Goal: Information Seeking & Learning: Learn about a topic

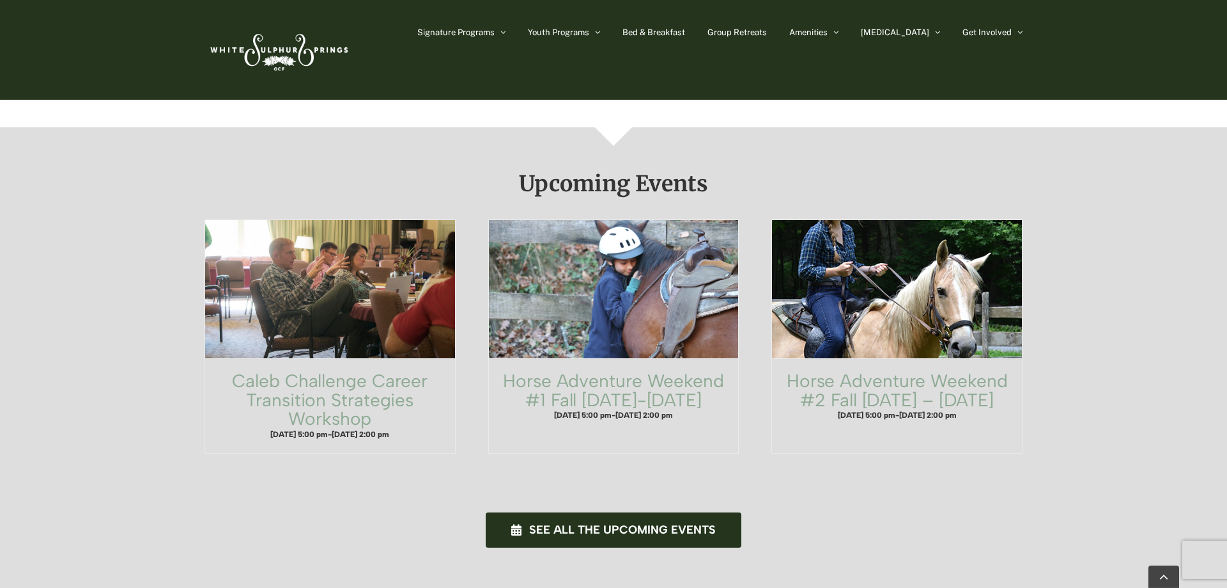
scroll to position [848, 0]
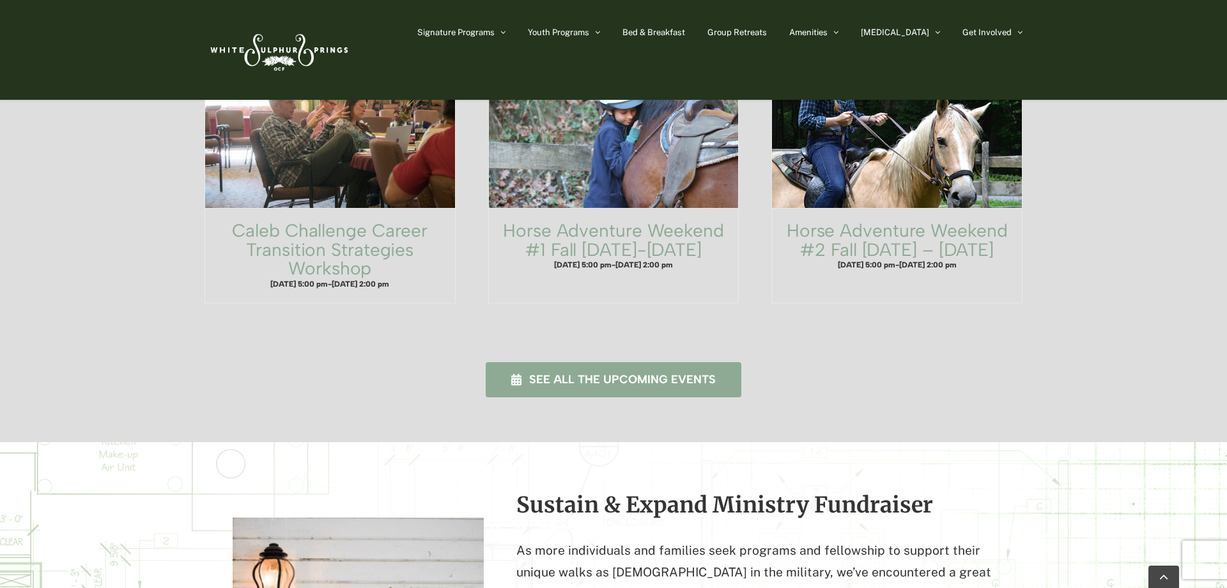
click at [554, 373] on span "See all the upcoming events" at bounding box center [622, 379] width 187 height 13
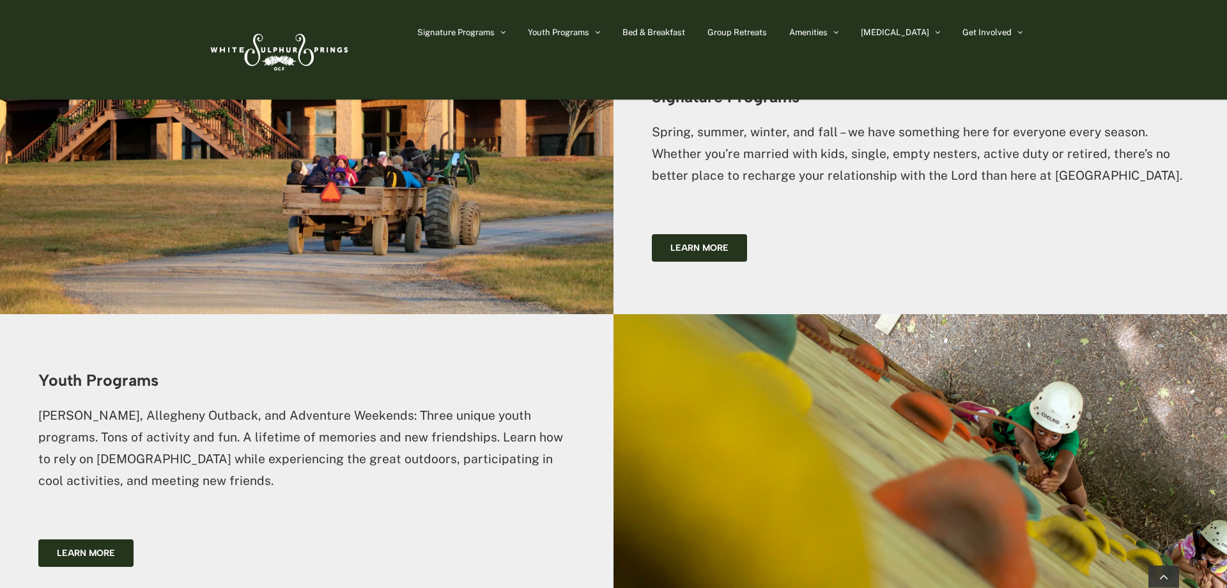
scroll to position [1630, 0]
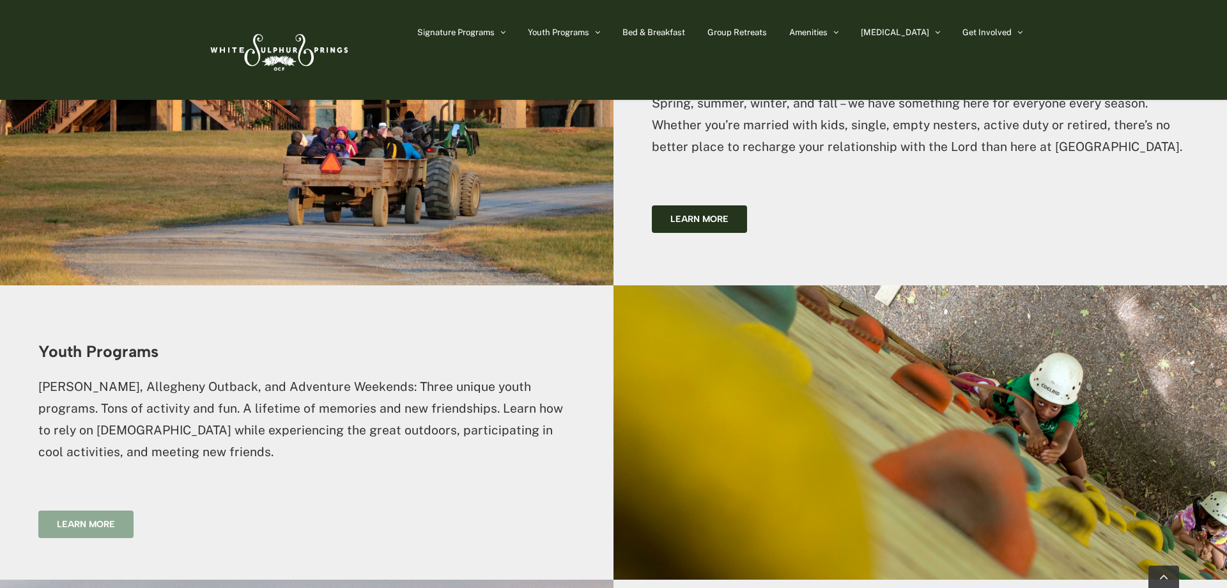
click at [95, 518] on span "Learn more" at bounding box center [86, 523] width 58 height 11
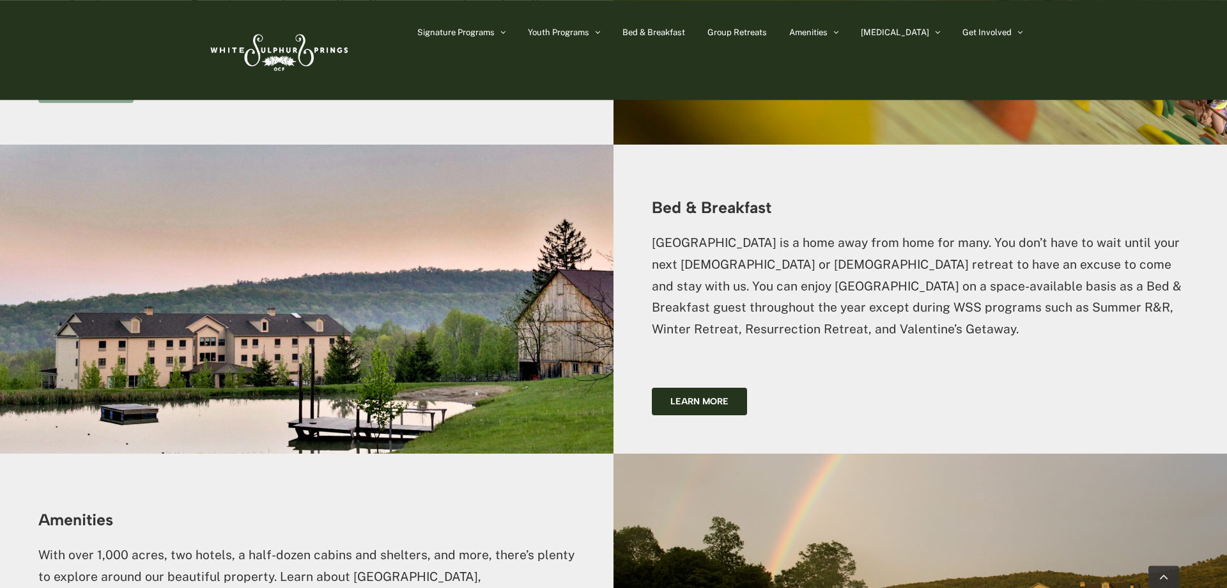
scroll to position [2087, 0]
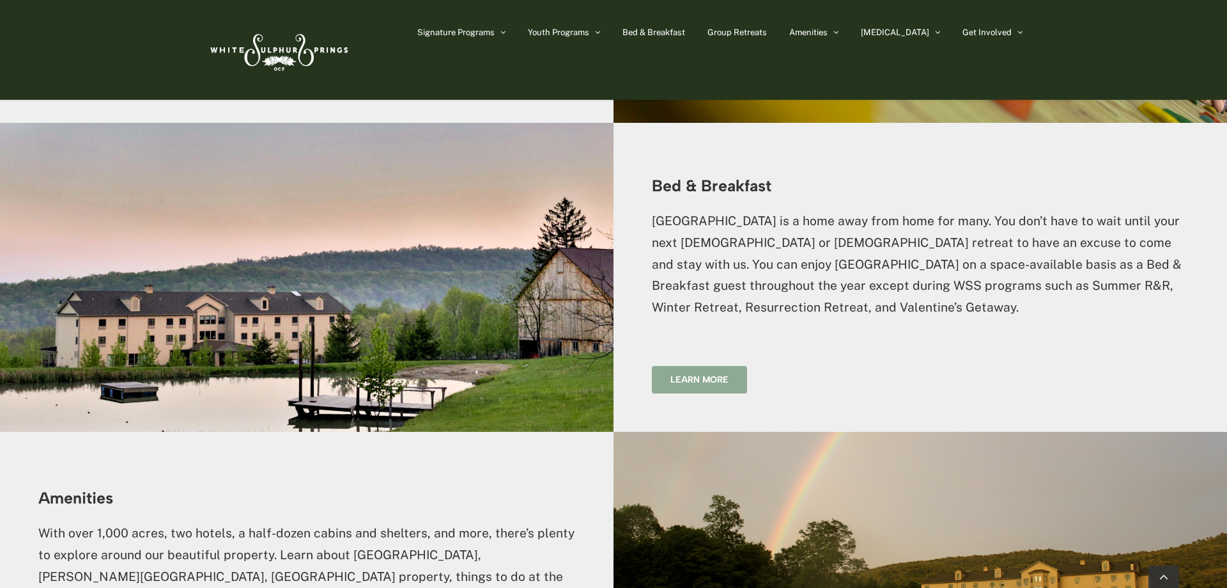
click at [705, 374] on span "Learn more" at bounding box center [700, 379] width 58 height 11
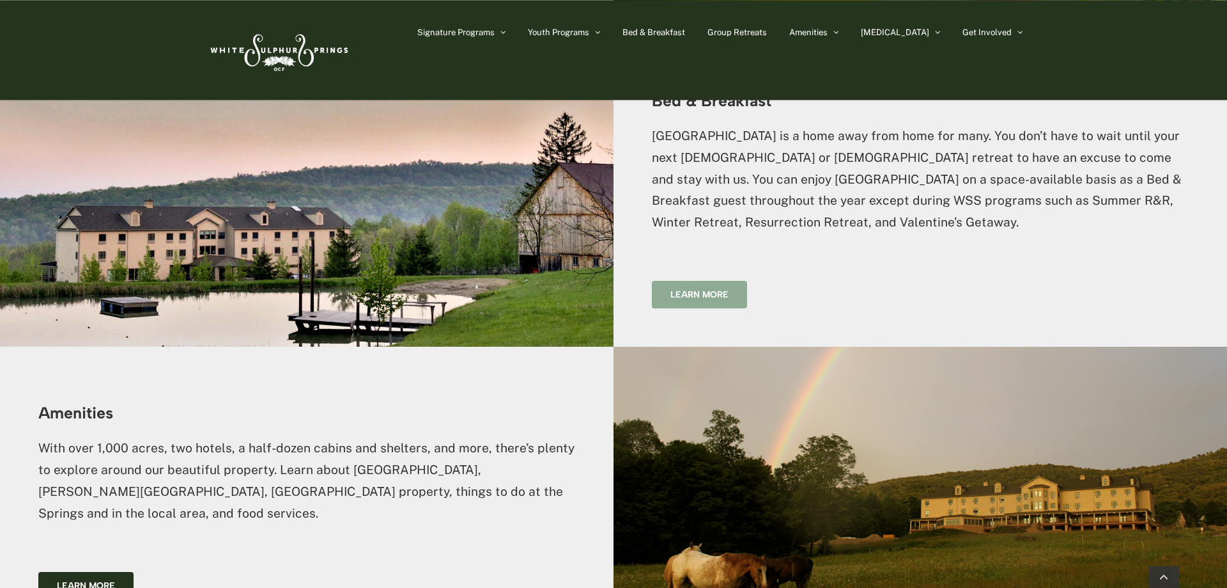
scroll to position [2348, 0]
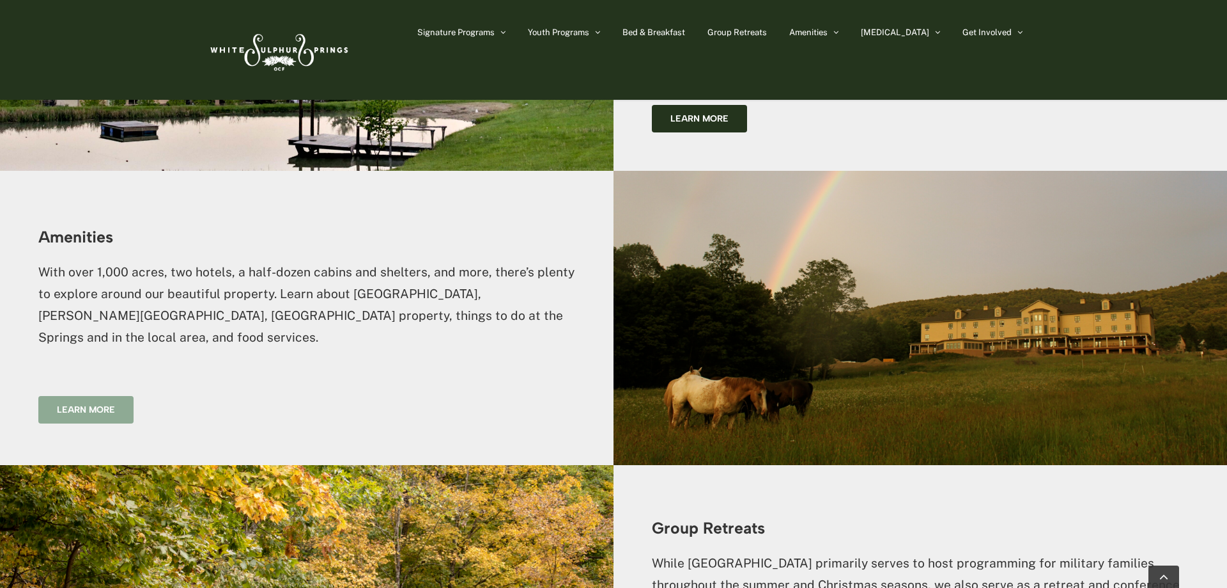
click at [90, 404] on span "Learn more" at bounding box center [86, 409] width 58 height 11
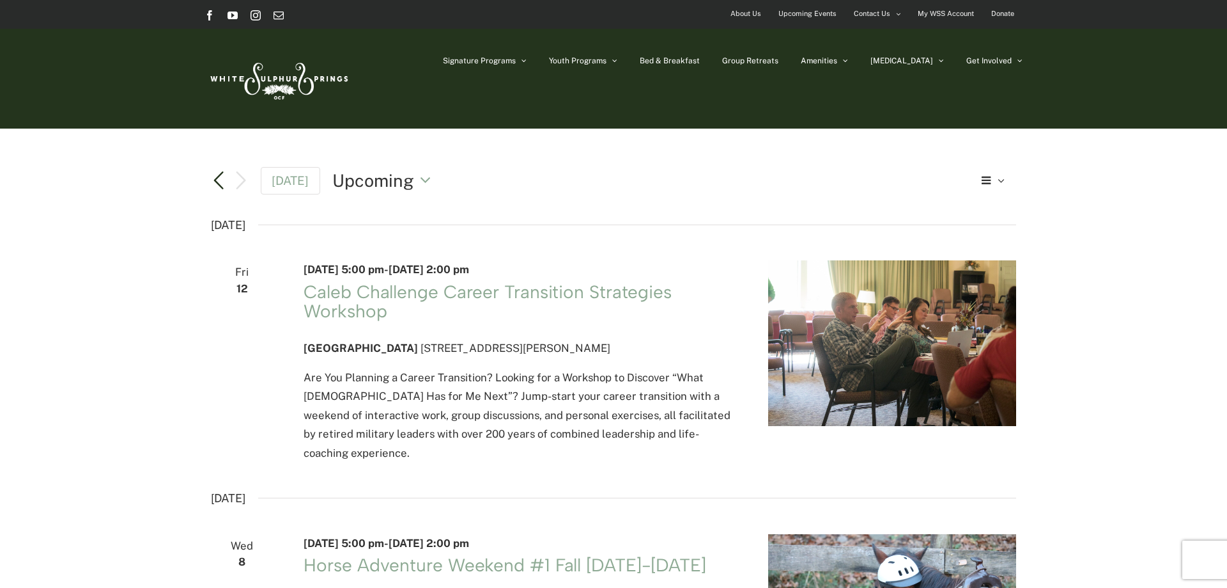
click at [217, 182] on link "Previous Events" at bounding box center [218, 180] width 15 height 15
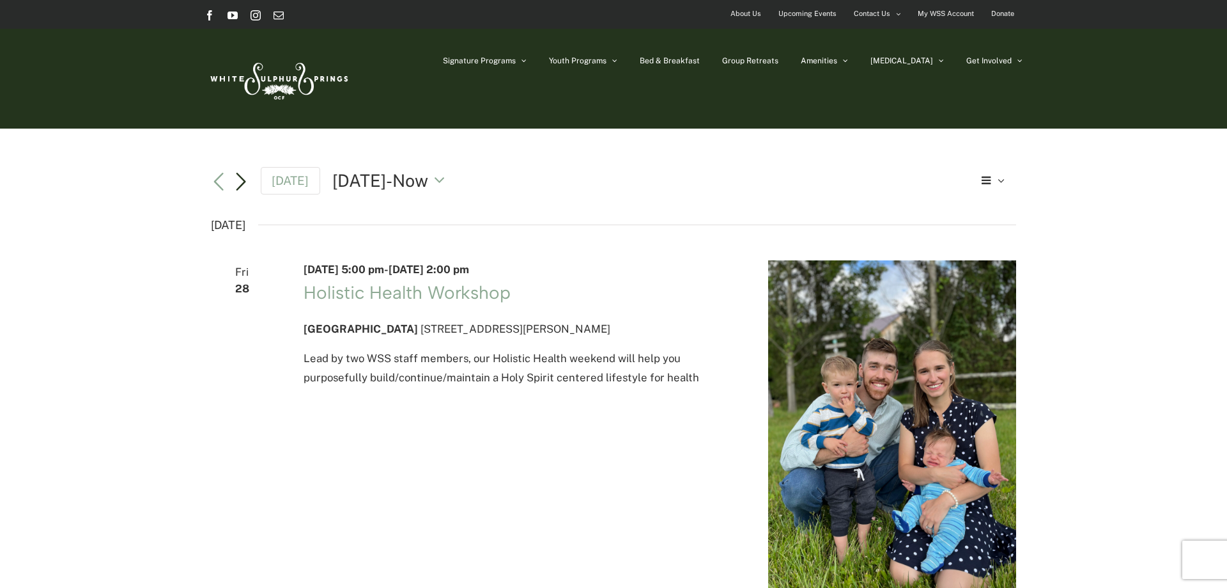
click at [245, 181] on link "Next Events" at bounding box center [240, 182] width 15 height 15
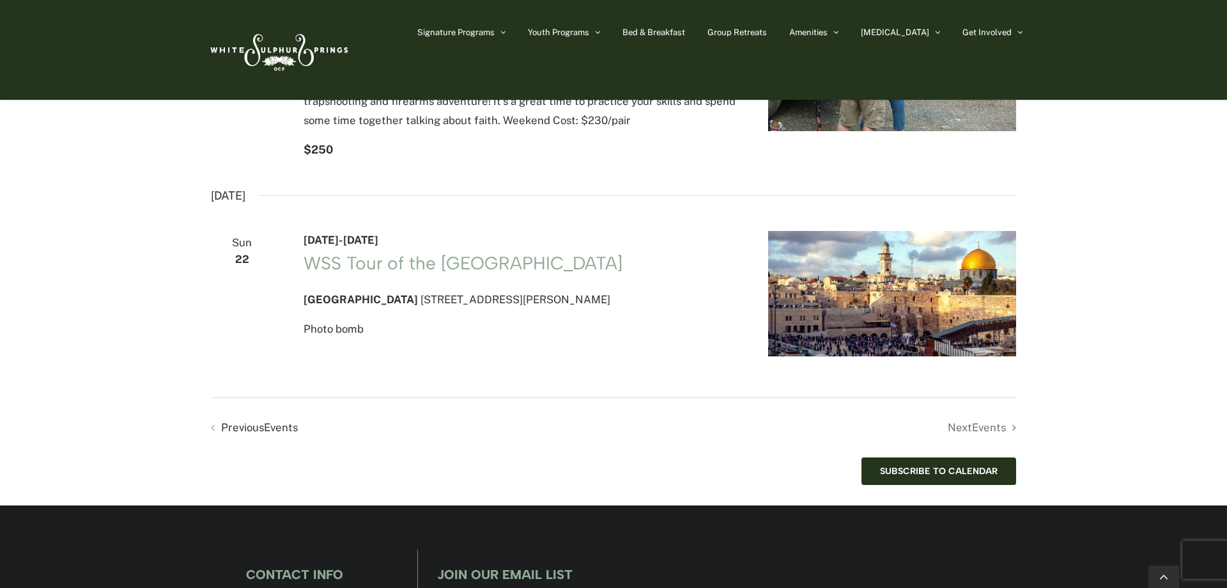
scroll to position [1435, 0]
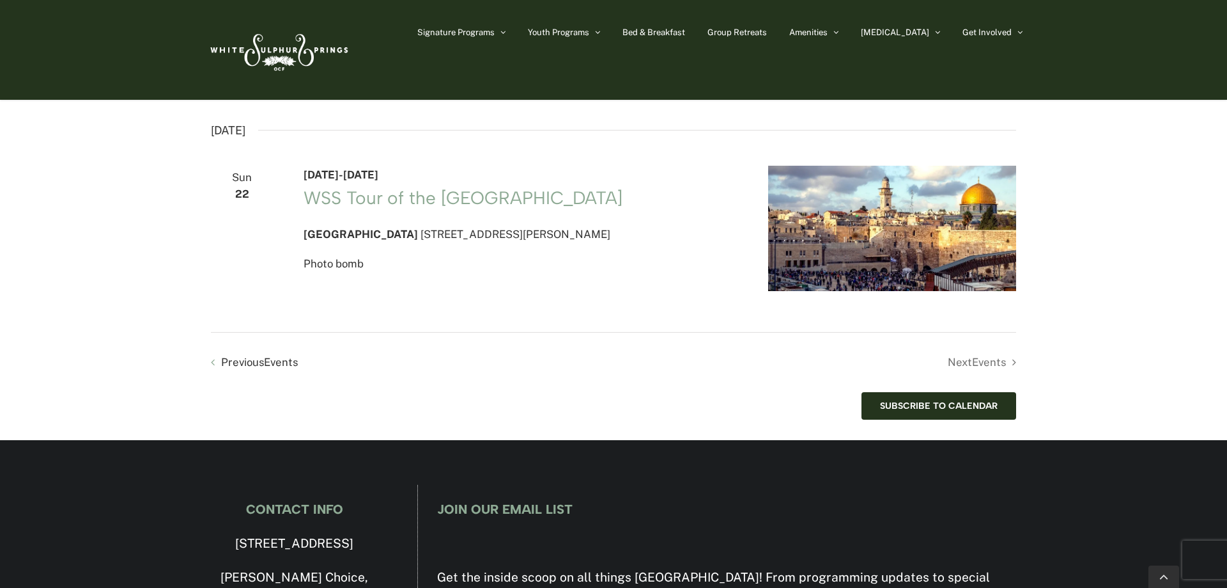
click at [993, 371] on li "Next Events" at bounding box center [815, 362] width 403 height 19
click at [950, 371] on li "Next Events" at bounding box center [815, 362] width 403 height 19
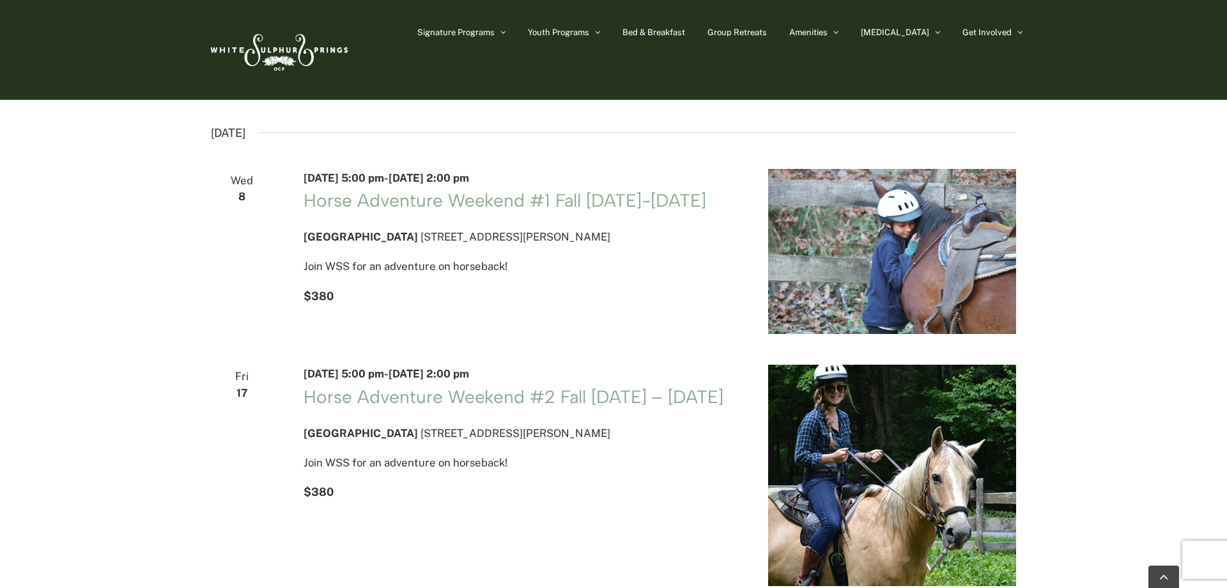
scroll to position [261, 0]
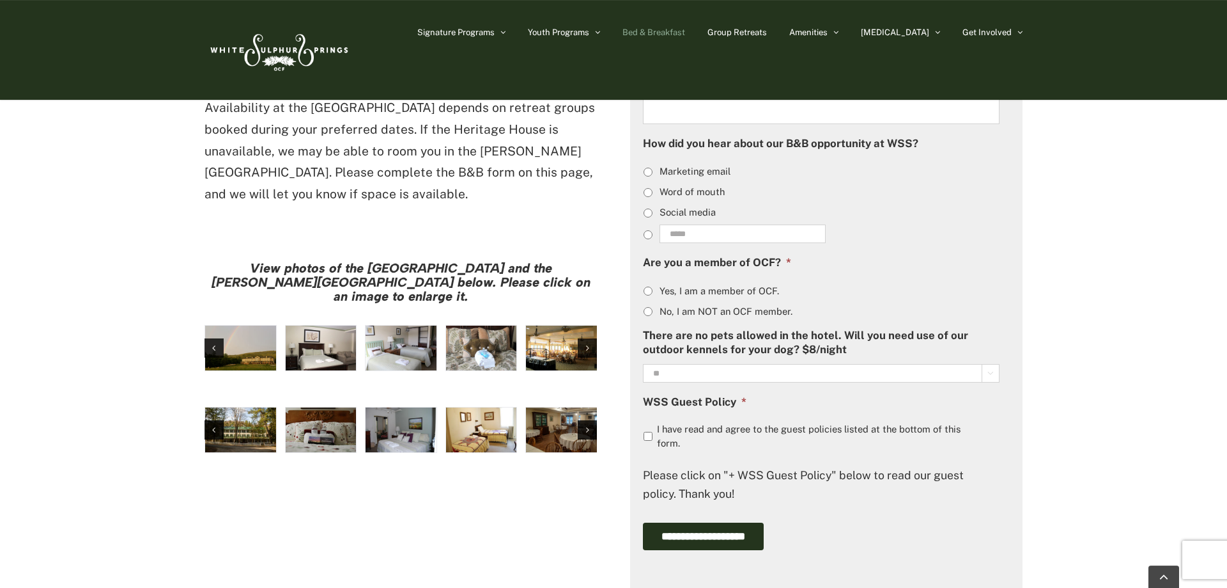
scroll to position [978, 0]
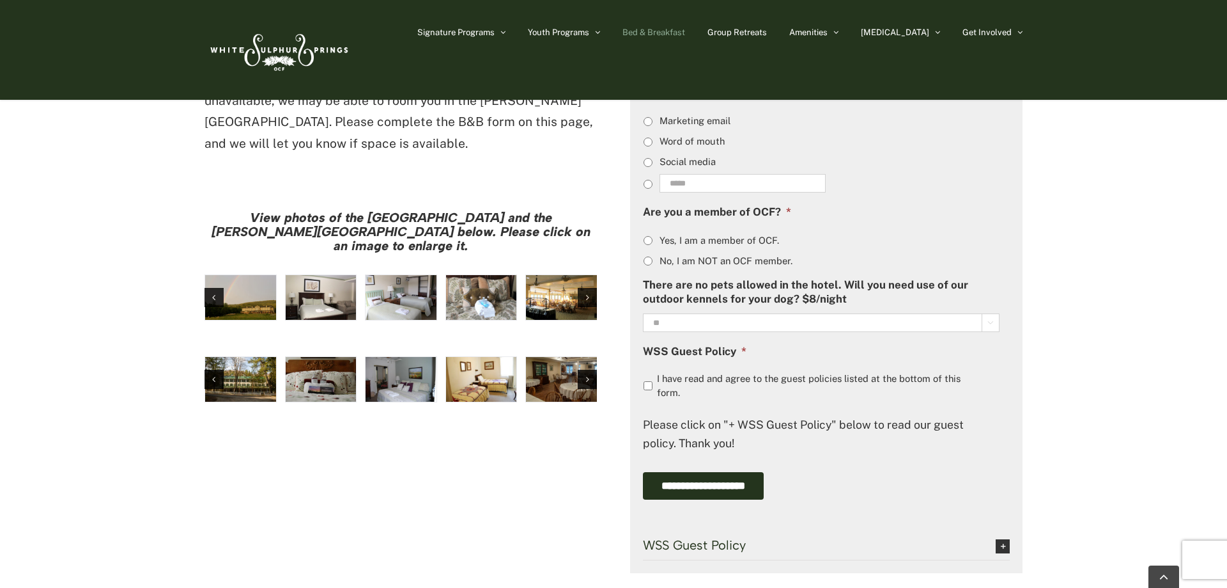
click at [248, 275] on img "large-heritage" at bounding box center [240, 297] width 71 height 45
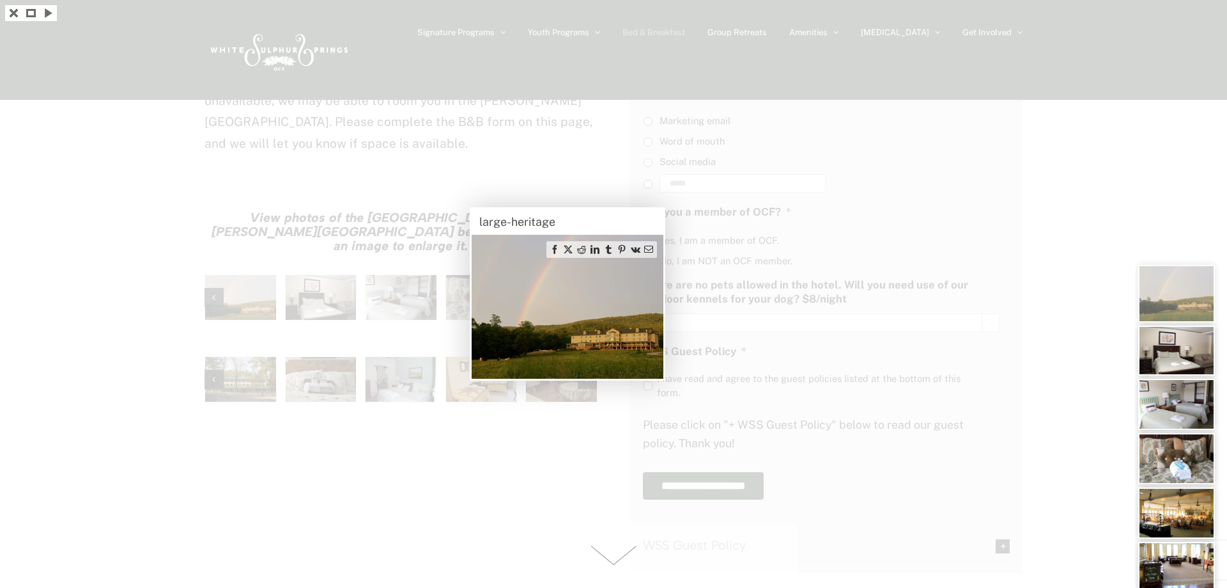
click at [558, 216] on div "large-heritage" at bounding box center [568, 222] width 192 height 26
click at [588, 216] on div "large-heritage" at bounding box center [568, 222] width 192 height 26
click at [589, 216] on div "large-heritage" at bounding box center [568, 222] width 192 height 26
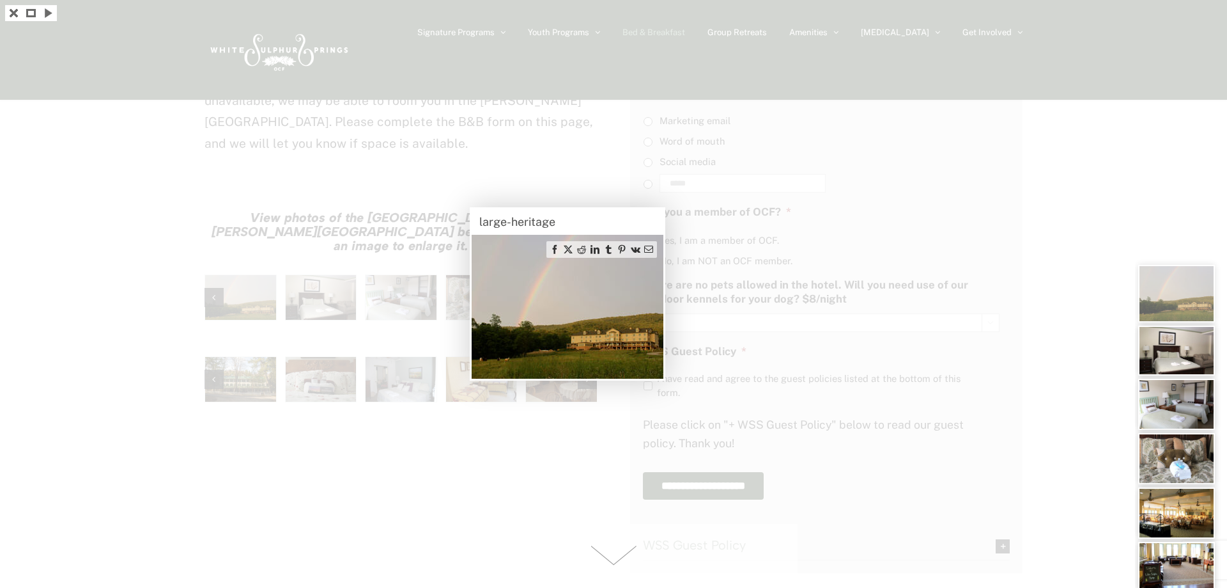
click at [558, 322] on img at bounding box center [568, 307] width 192 height 144
click at [559, 220] on div "large-heritage" at bounding box center [568, 222] width 192 height 26
click at [332, 379] on div at bounding box center [613, 294] width 1227 height 588
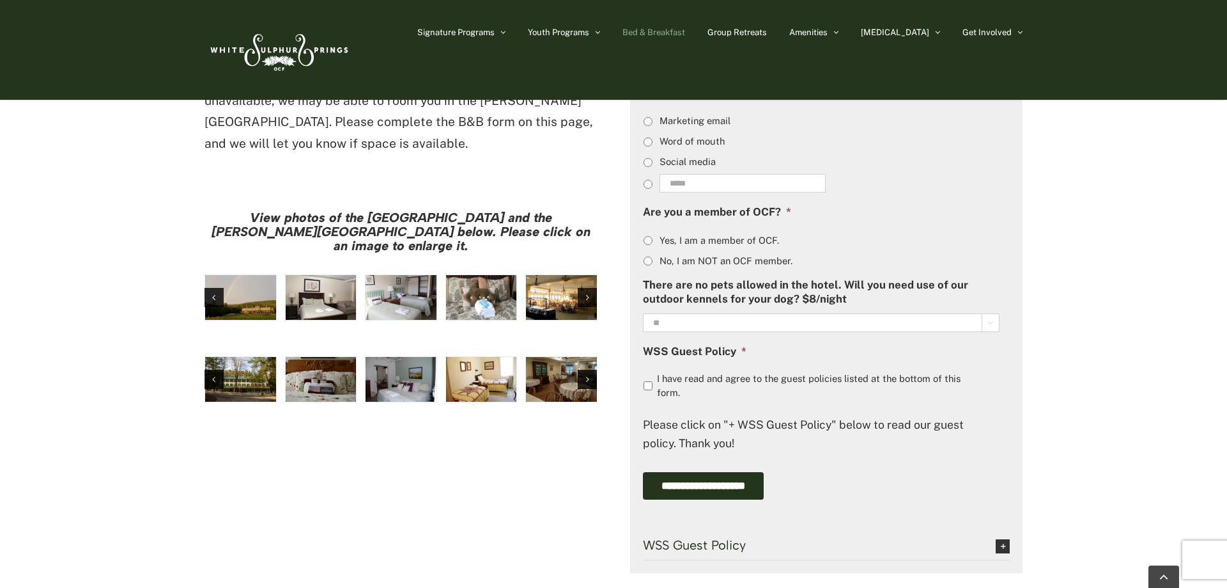
click at [320, 275] on img "hh-5" at bounding box center [321, 297] width 71 height 45
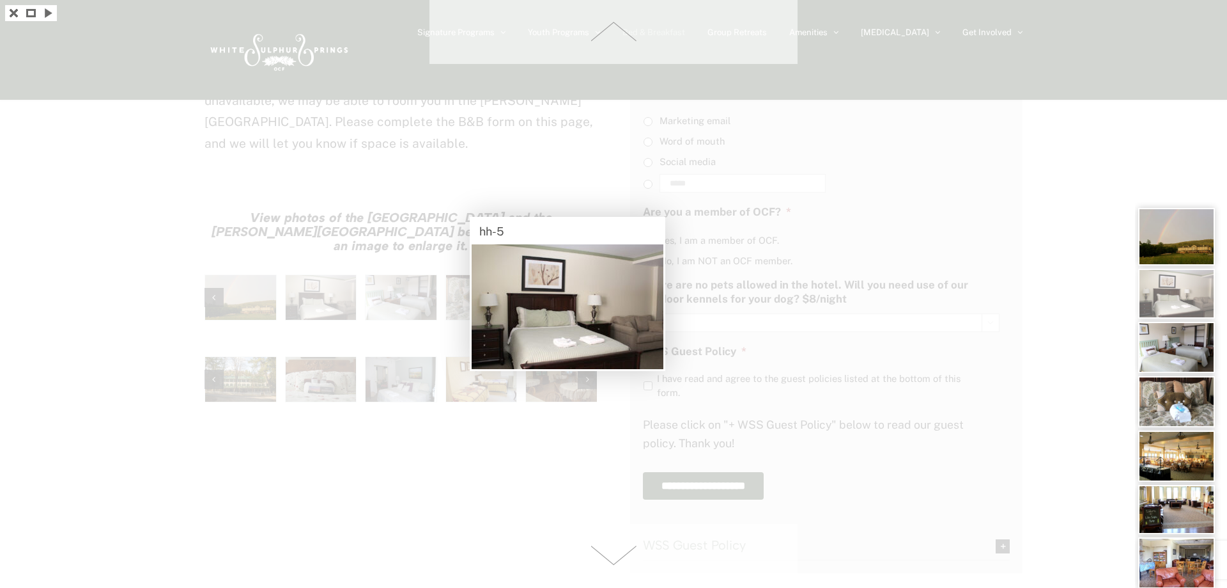
click at [1173, 295] on img at bounding box center [1177, 294] width 77 height 50
click at [1179, 337] on img at bounding box center [1177, 347] width 77 height 51
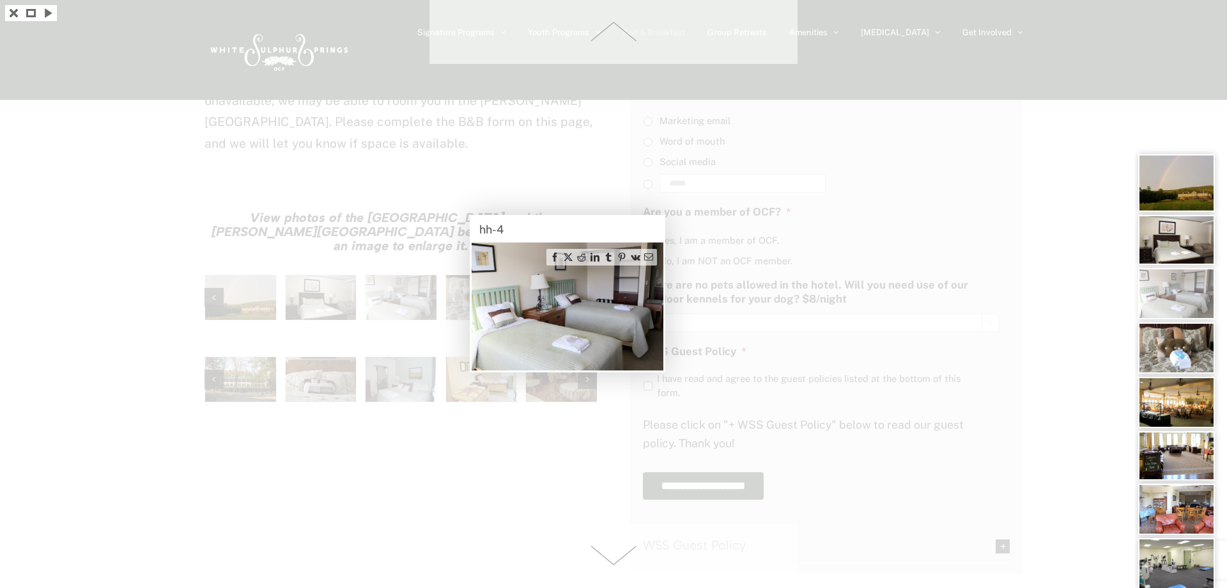
click at [612, 562] on span at bounding box center [614, 556] width 368 height 64
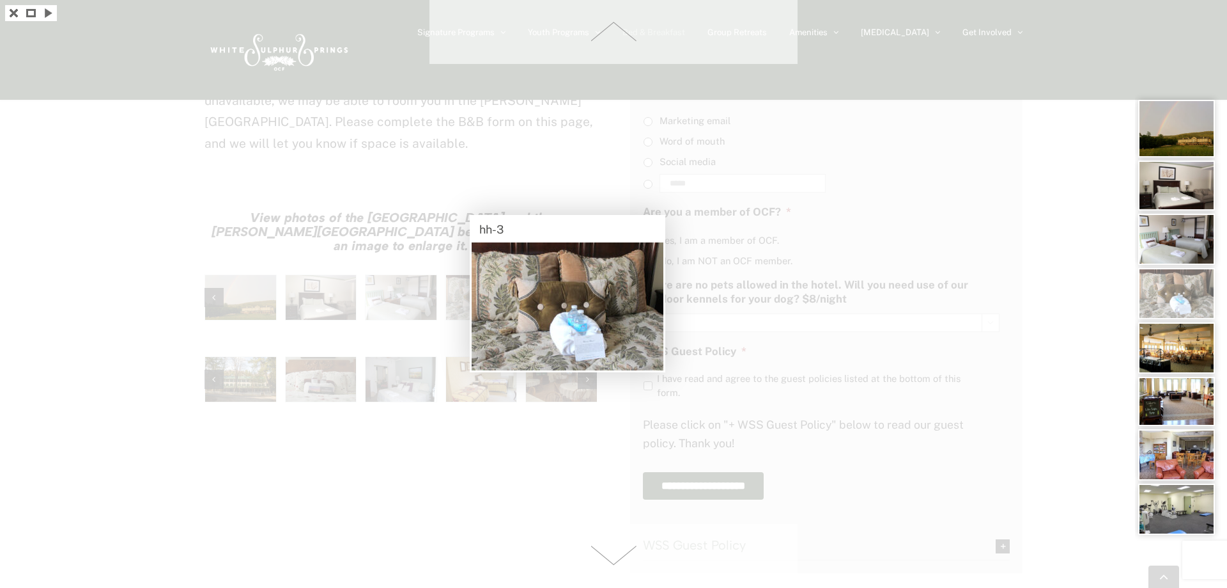
click at [609, 31] on span at bounding box center [614, 32] width 368 height 64
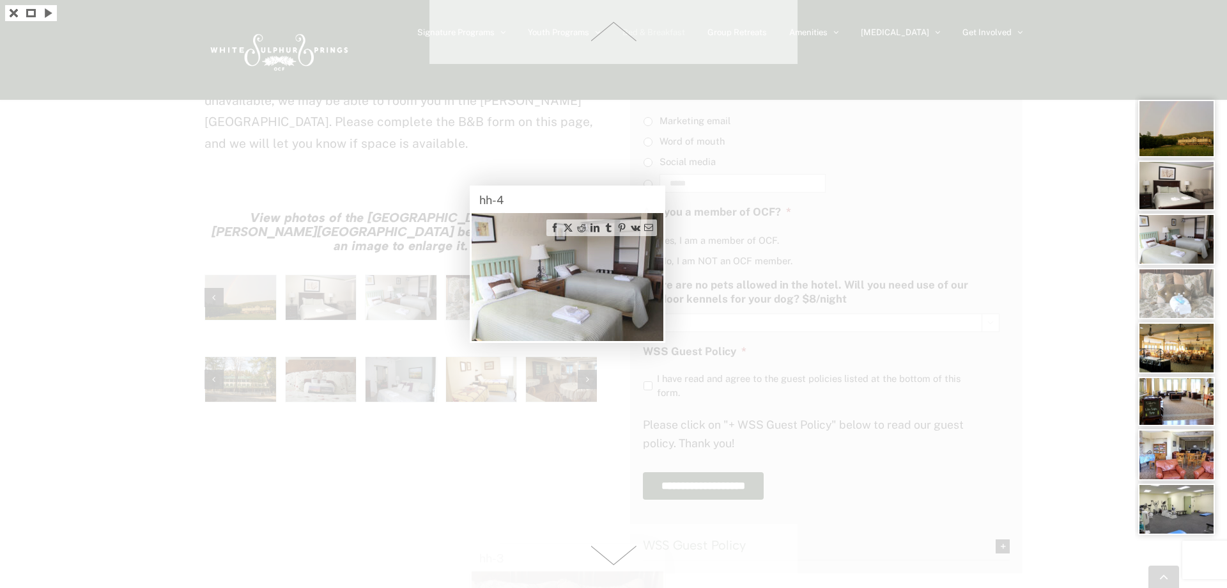
click at [609, 31] on span at bounding box center [614, 32] width 368 height 64
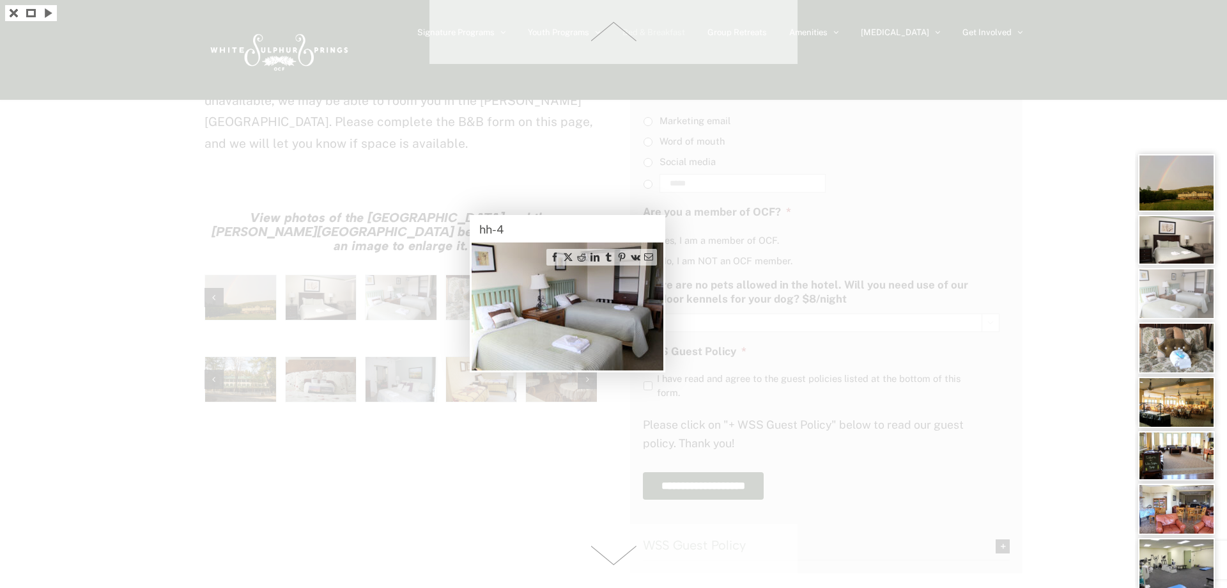
click at [609, 31] on span at bounding box center [614, 32] width 368 height 64
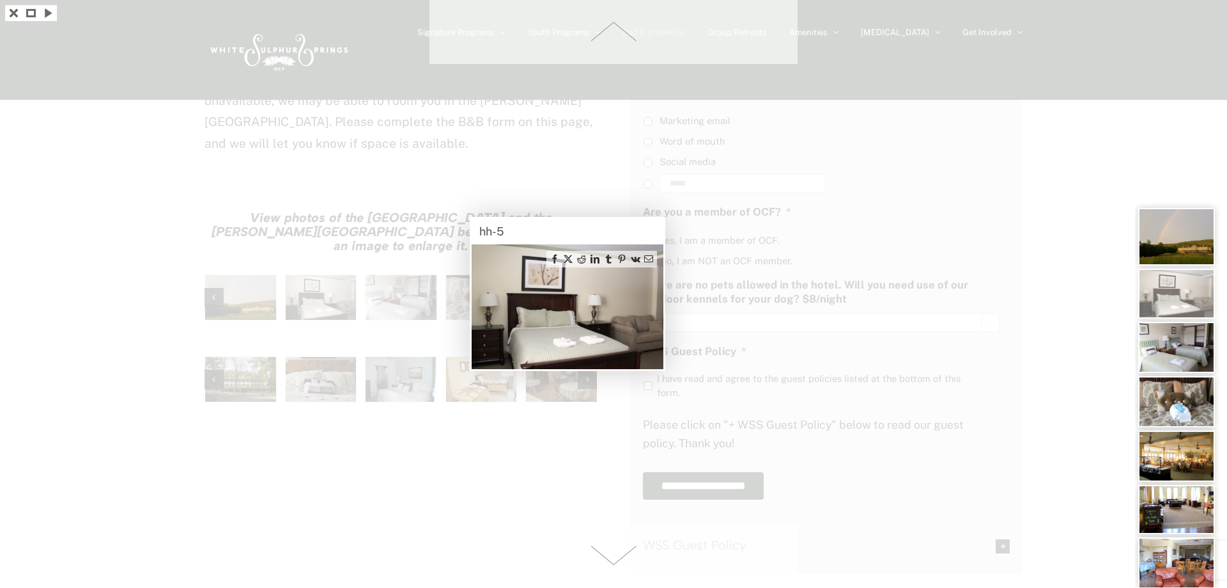
click at [609, 31] on span at bounding box center [614, 32] width 368 height 64
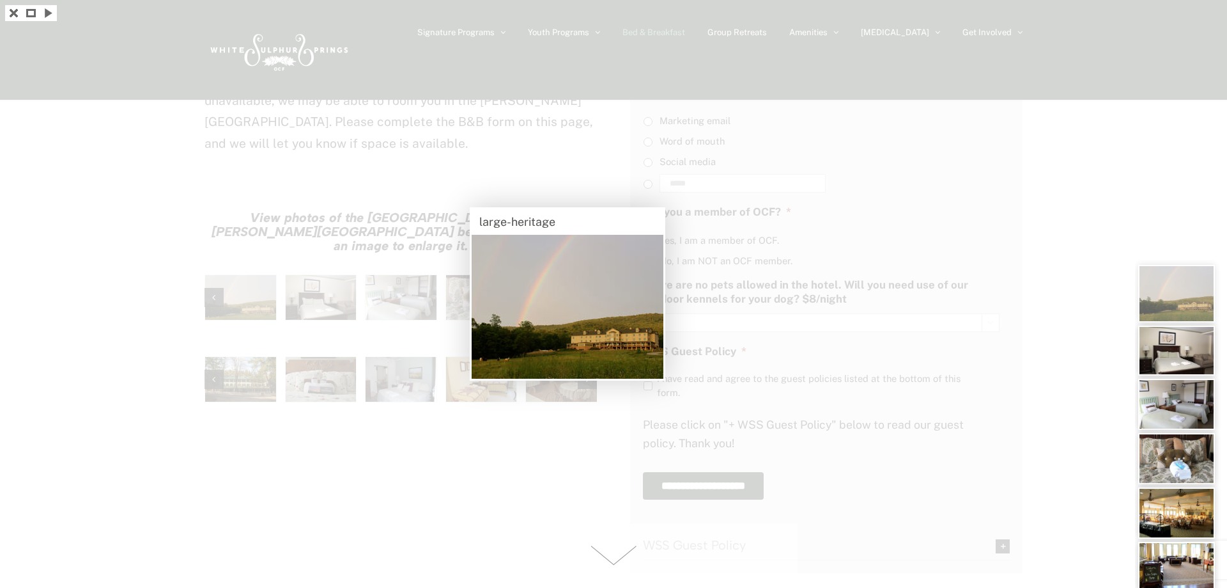
click at [615, 558] on span at bounding box center [614, 556] width 368 height 64
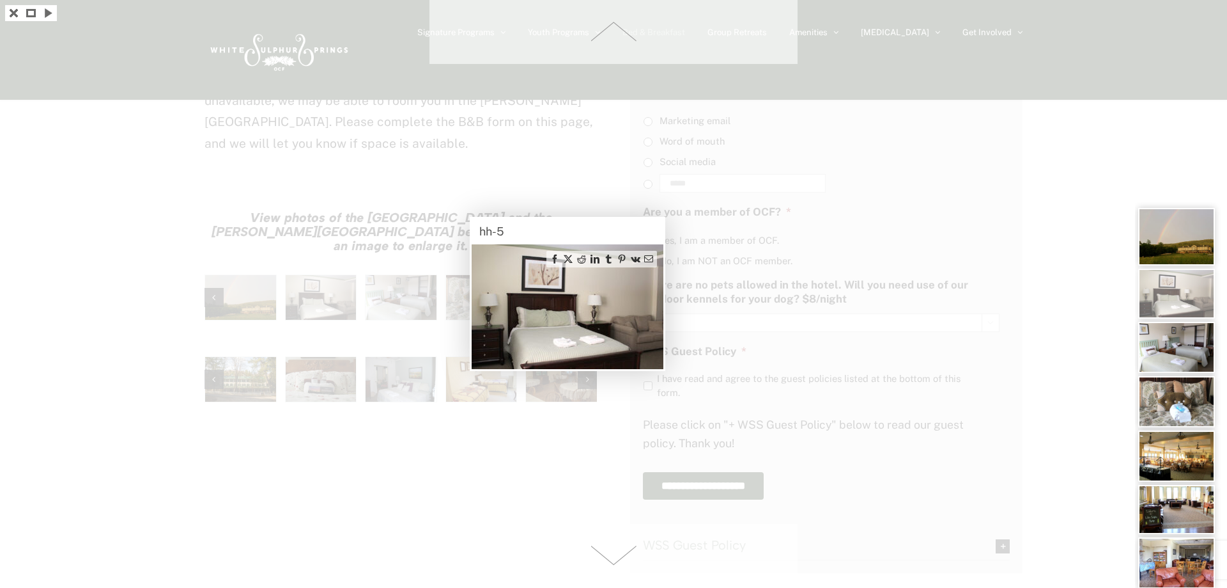
click at [615, 558] on span at bounding box center [614, 556] width 368 height 64
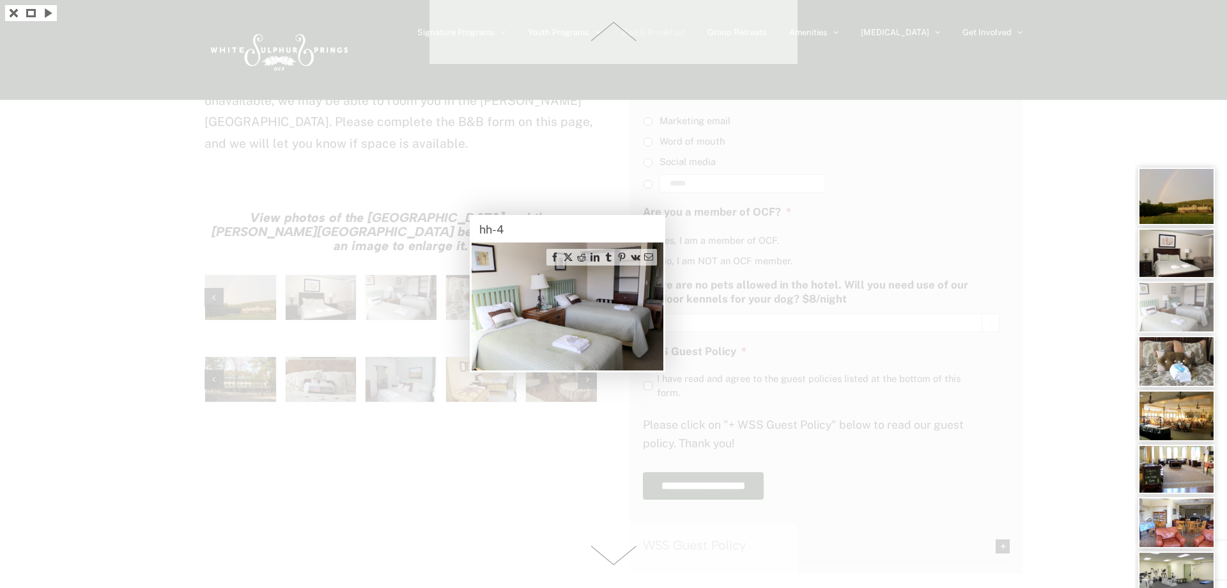
click at [615, 558] on span at bounding box center [614, 556] width 368 height 64
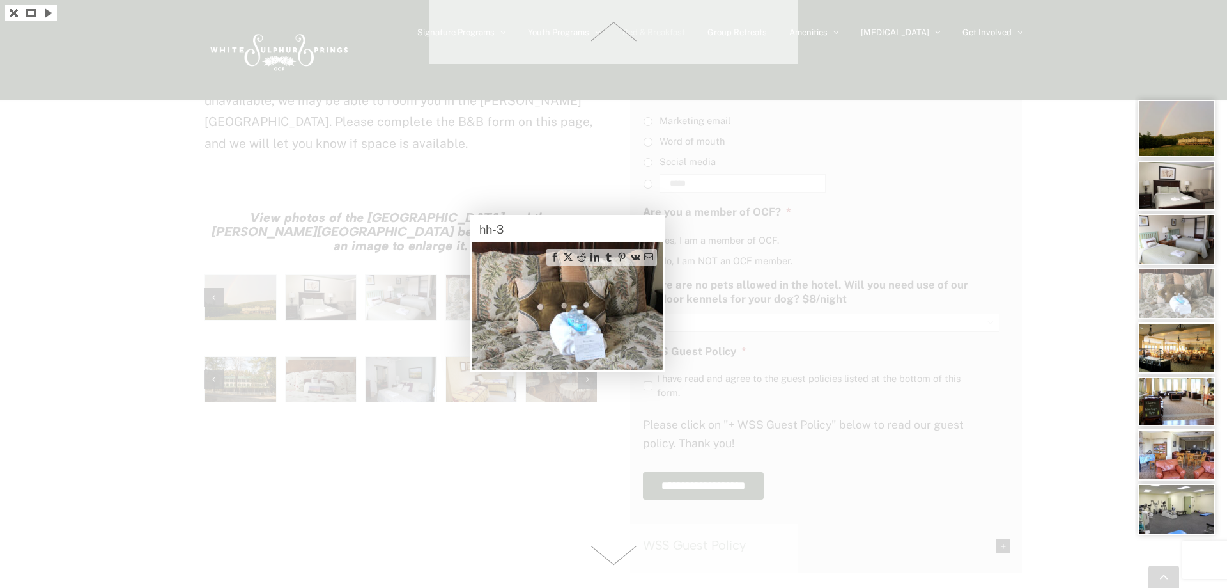
click at [615, 558] on span at bounding box center [614, 556] width 368 height 64
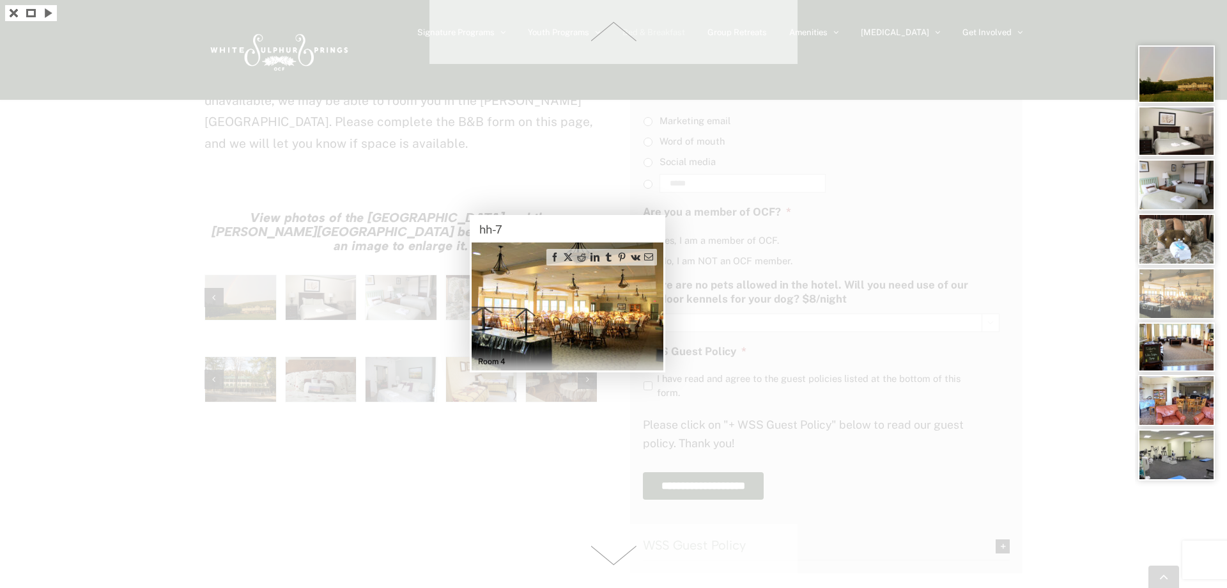
click at [615, 558] on span at bounding box center [614, 556] width 368 height 64
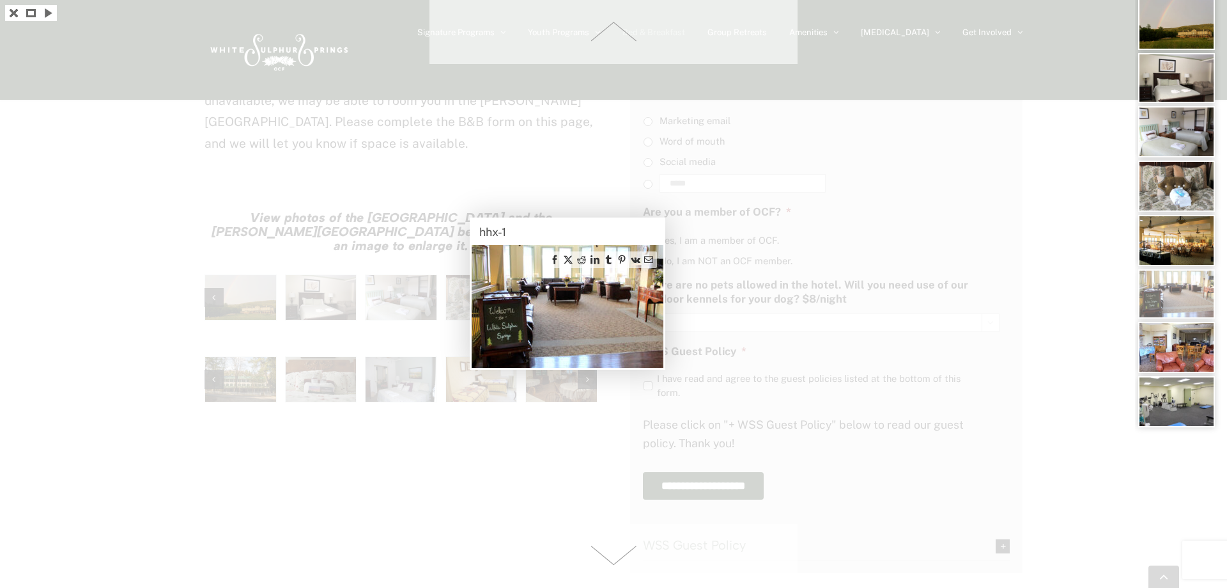
click at [615, 558] on span at bounding box center [614, 556] width 368 height 64
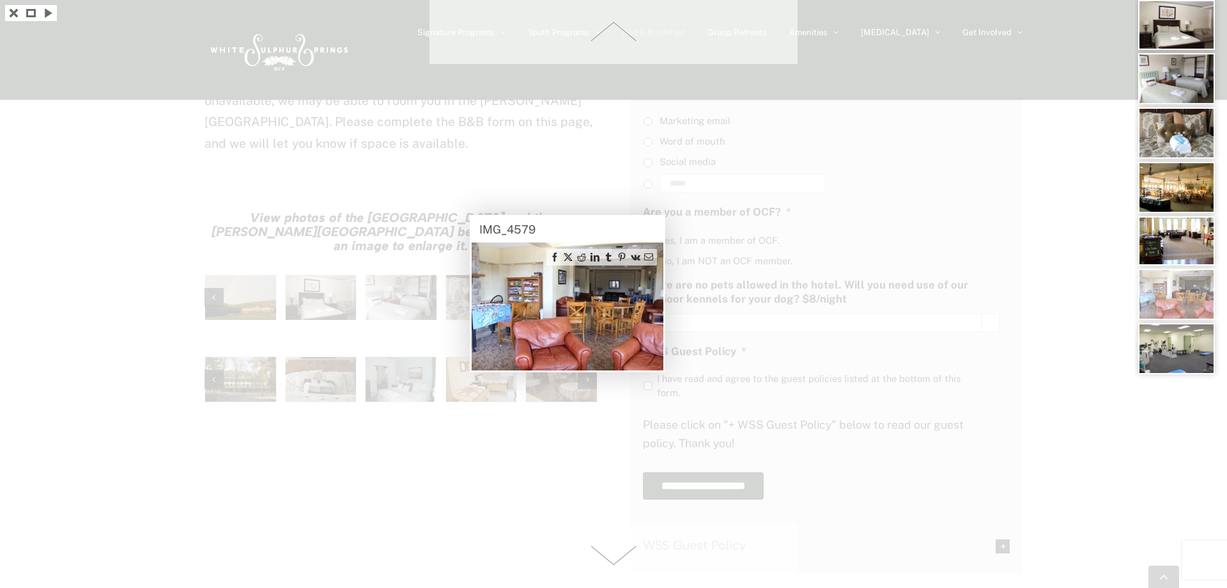
click at [615, 558] on span at bounding box center [614, 556] width 368 height 64
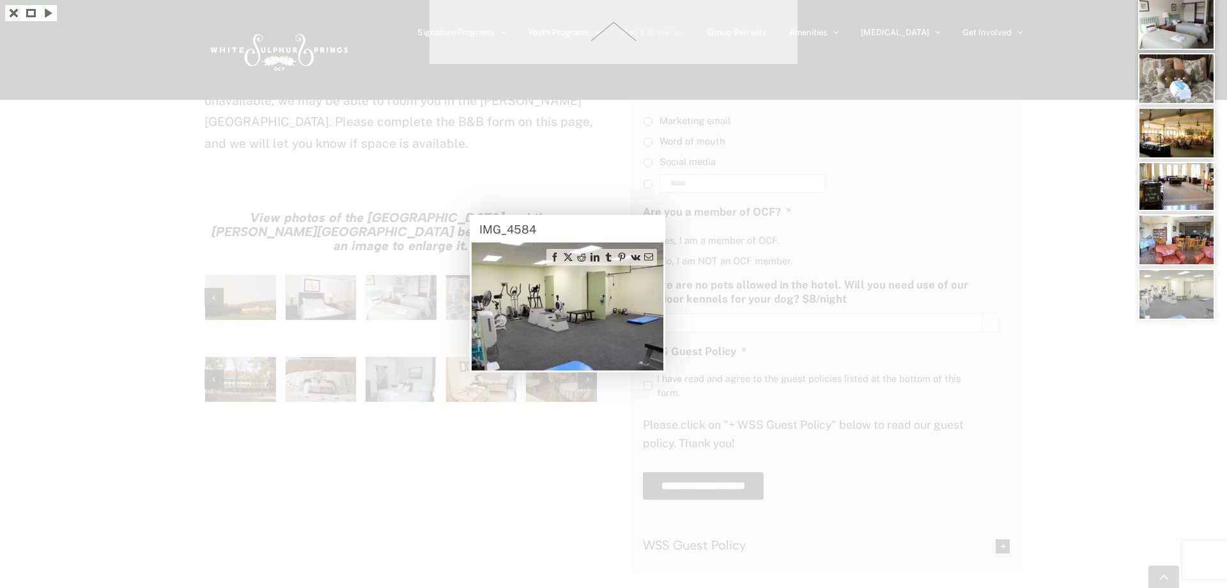
click at [615, 558] on div at bounding box center [613, 294] width 1227 height 588
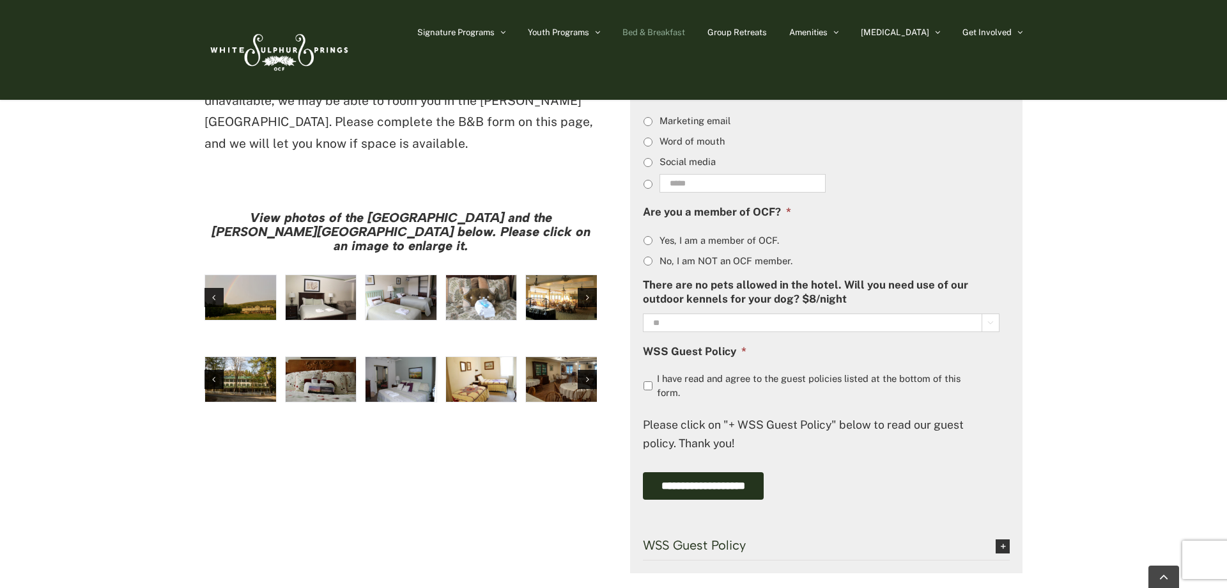
click at [545, 275] on img "hh-7" at bounding box center [561, 297] width 71 height 45
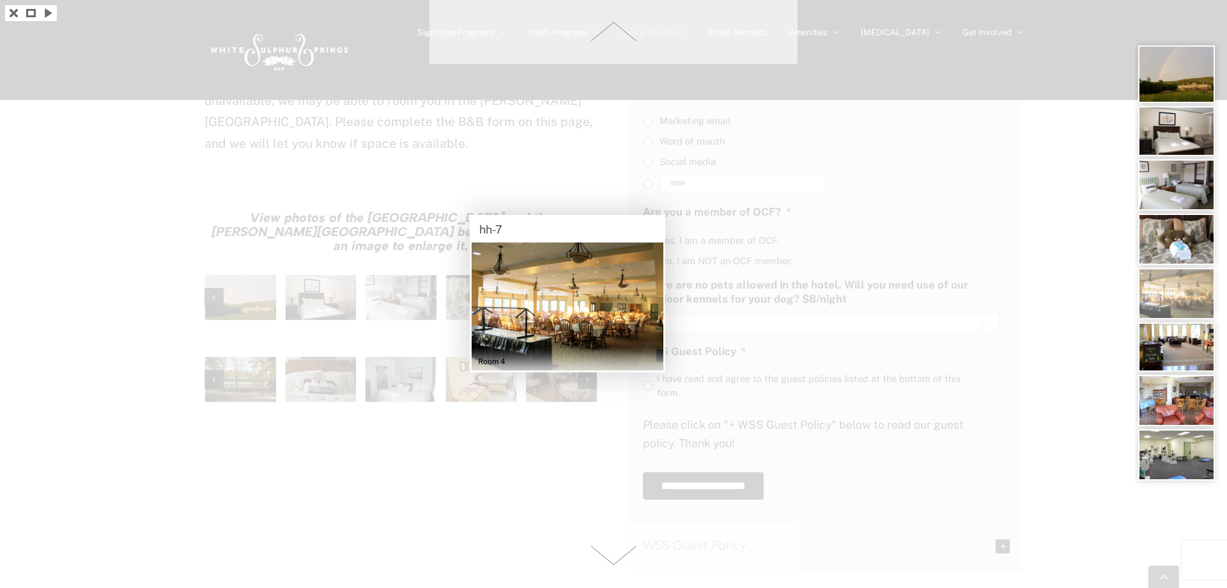
click at [614, 561] on span at bounding box center [614, 556] width 368 height 64
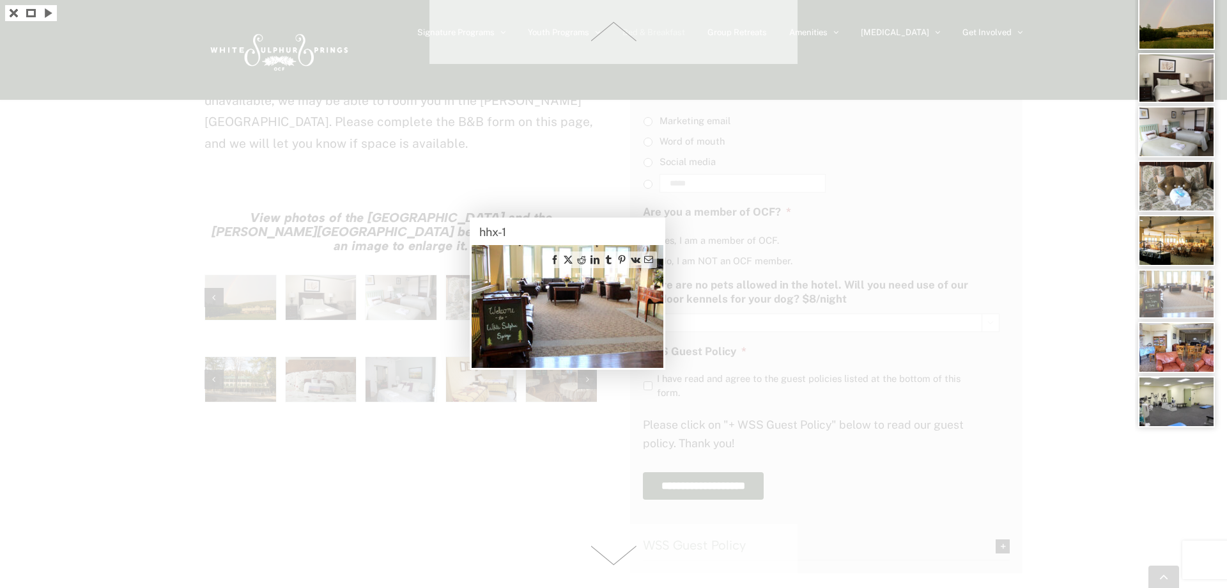
click at [614, 559] on span at bounding box center [614, 556] width 368 height 64
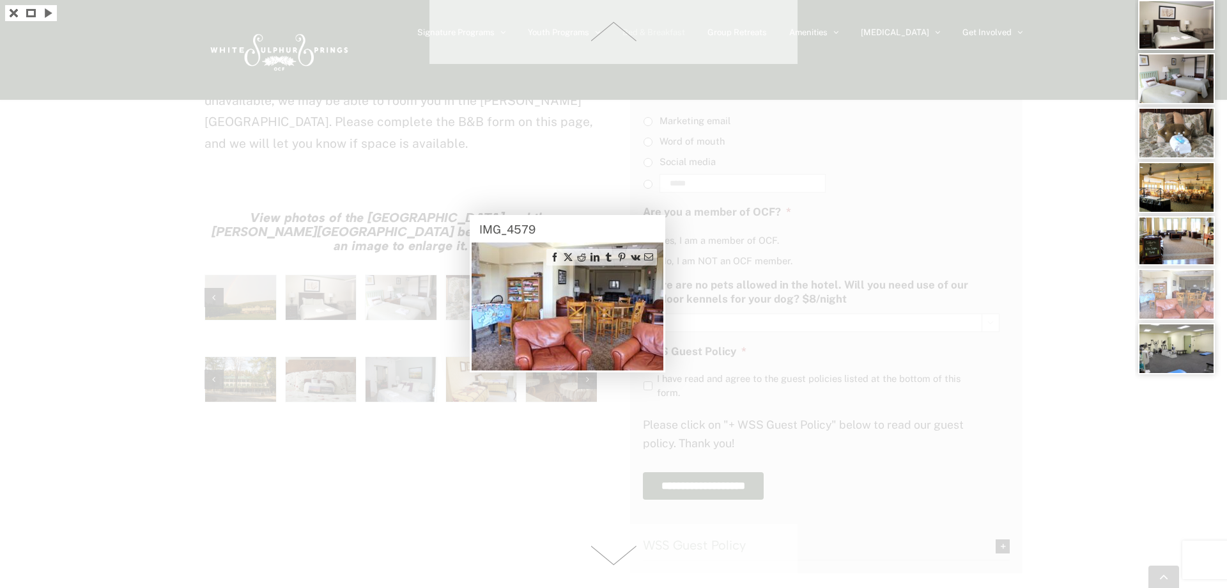
click at [614, 559] on span at bounding box center [614, 556] width 368 height 64
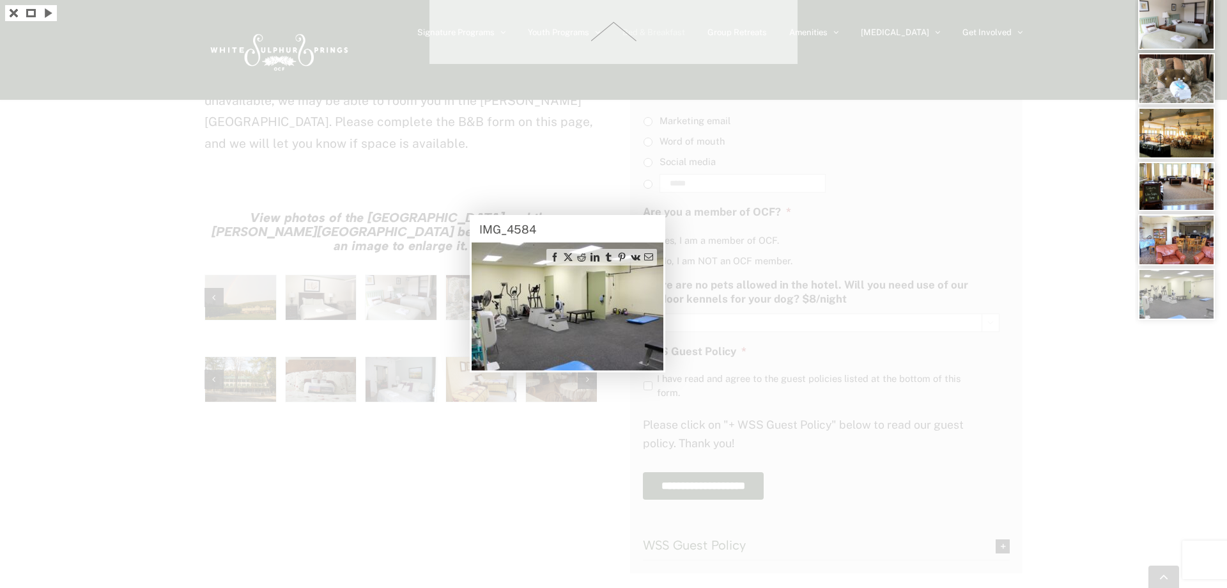
click at [614, 559] on div at bounding box center [613, 294] width 1227 height 588
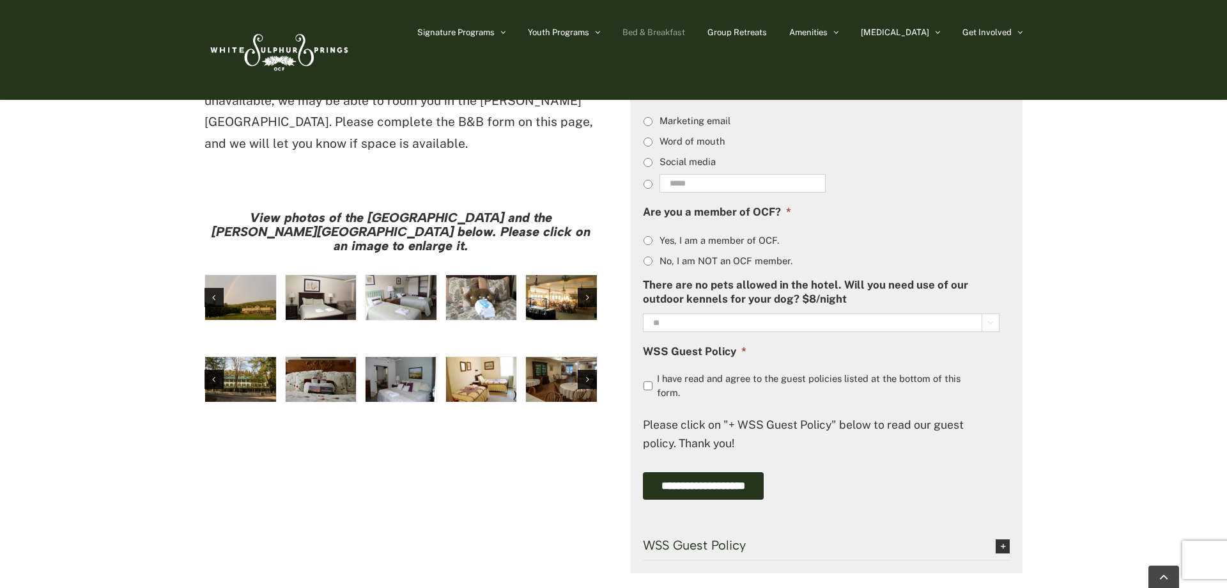
click at [222, 357] on img "Harrison House Exterior" at bounding box center [240, 379] width 71 height 45
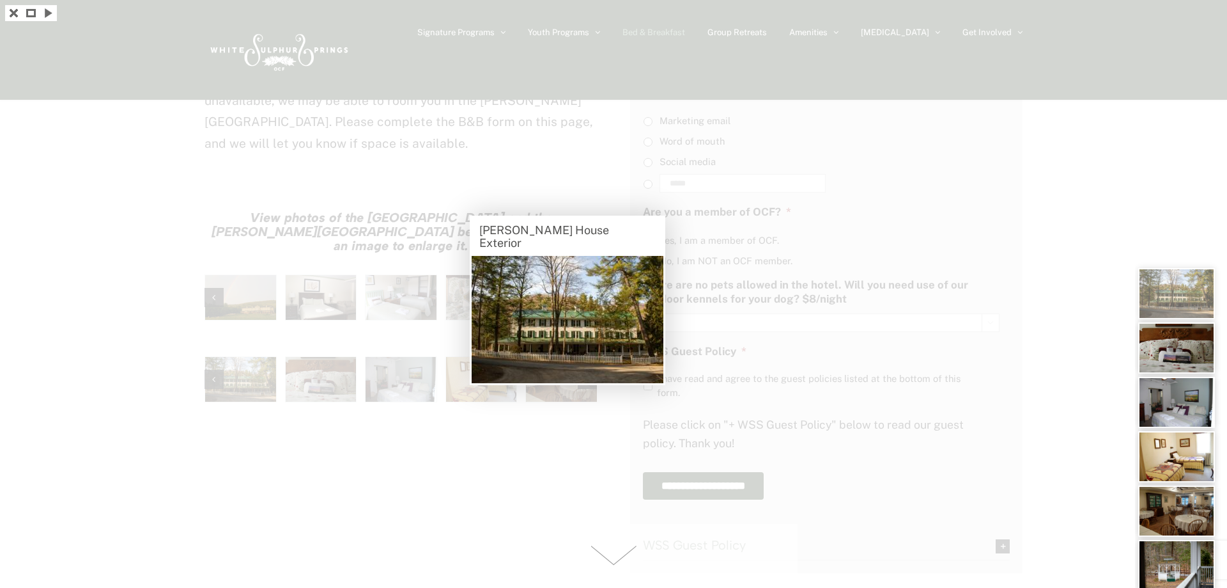
click at [238, 224] on div at bounding box center [613, 294] width 1227 height 588
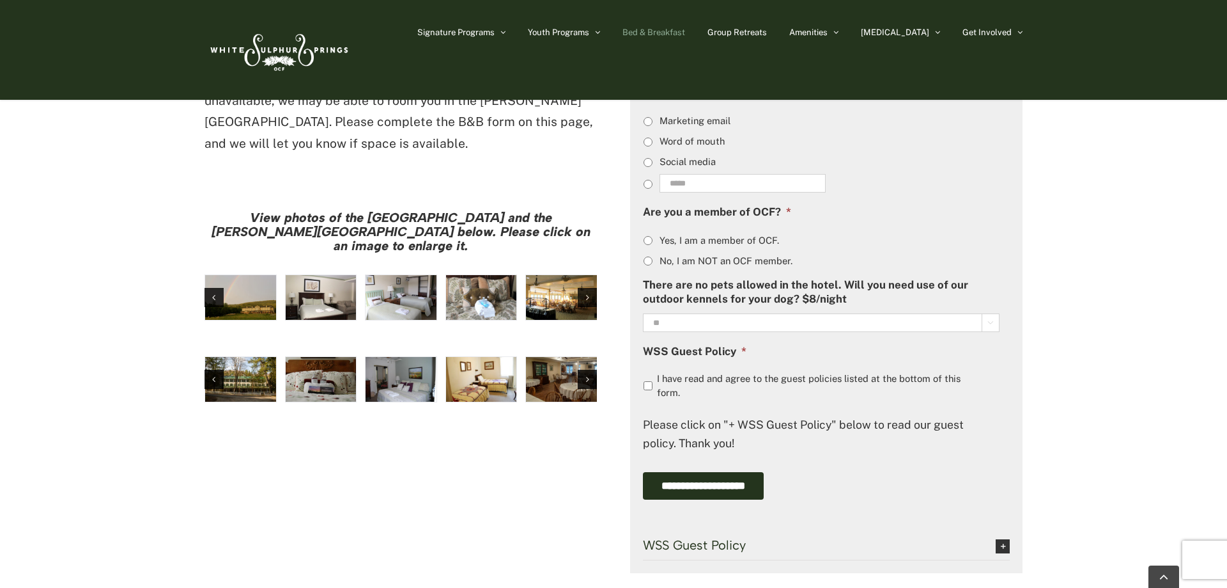
click at [254, 275] on img "large-heritage" at bounding box center [240, 297] width 71 height 45
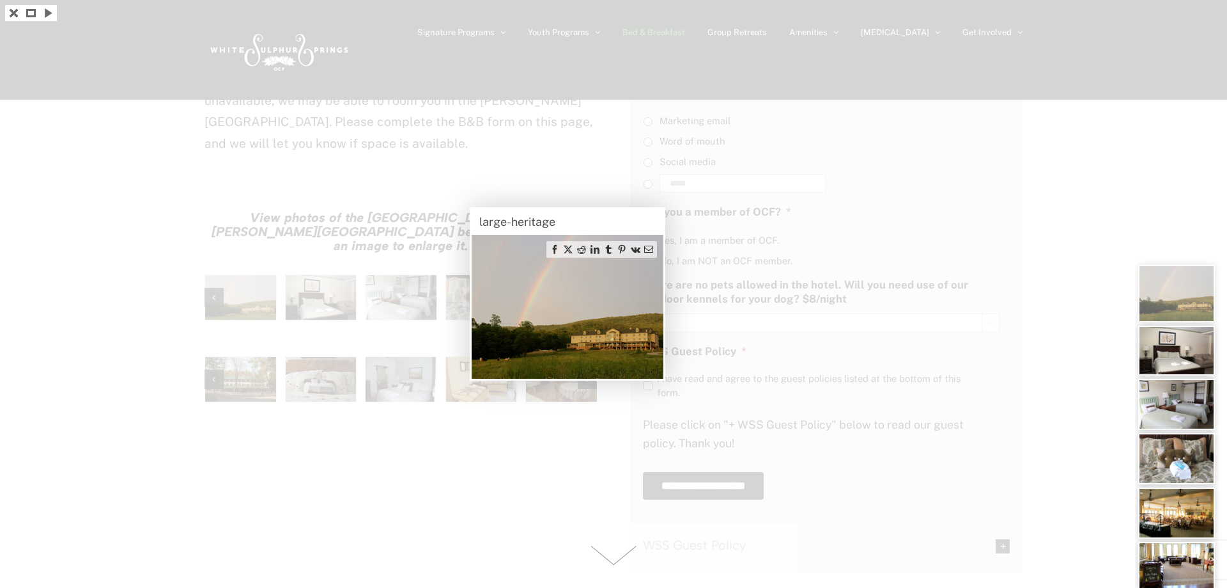
click at [235, 288] on div at bounding box center [613, 294] width 1227 height 588
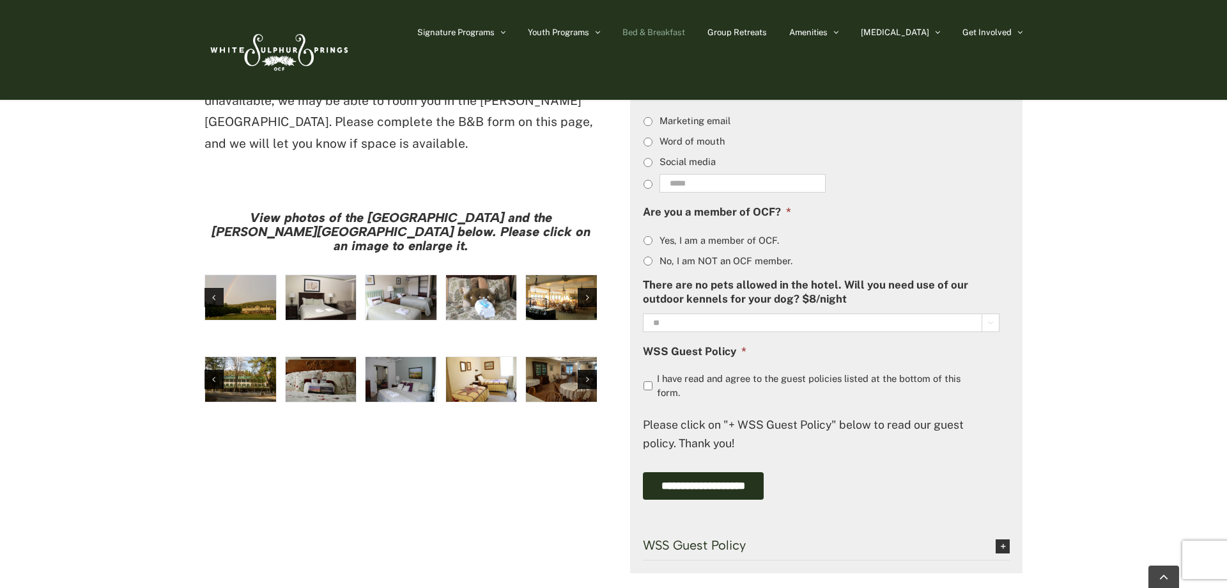
click at [235, 357] on img "Harrison House Exterior" at bounding box center [240, 379] width 71 height 45
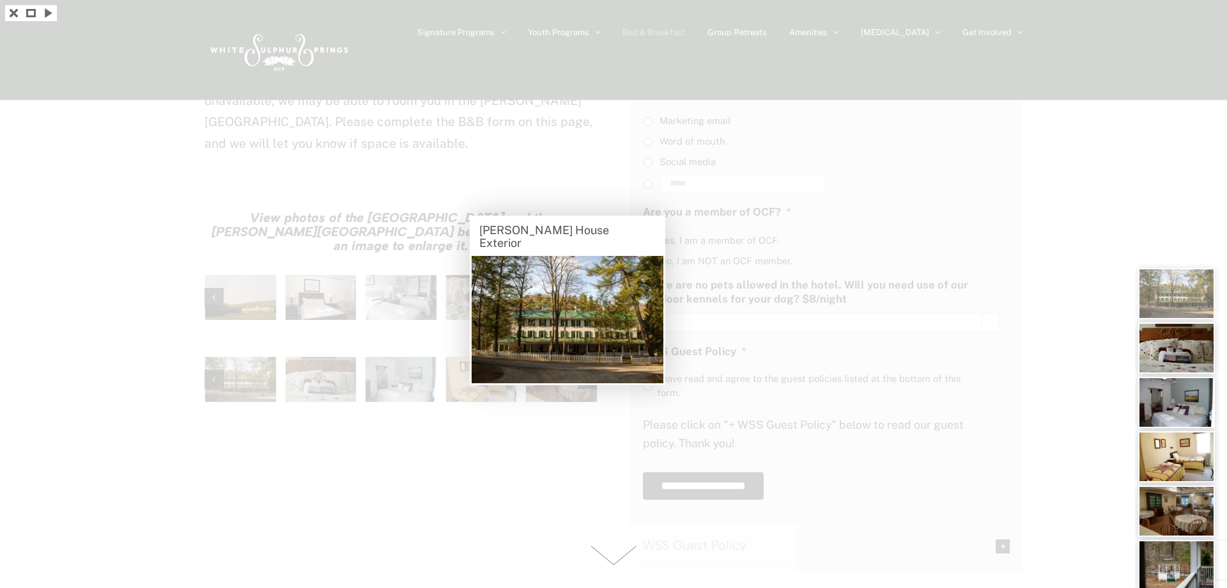
click at [615, 561] on span at bounding box center [614, 556] width 368 height 64
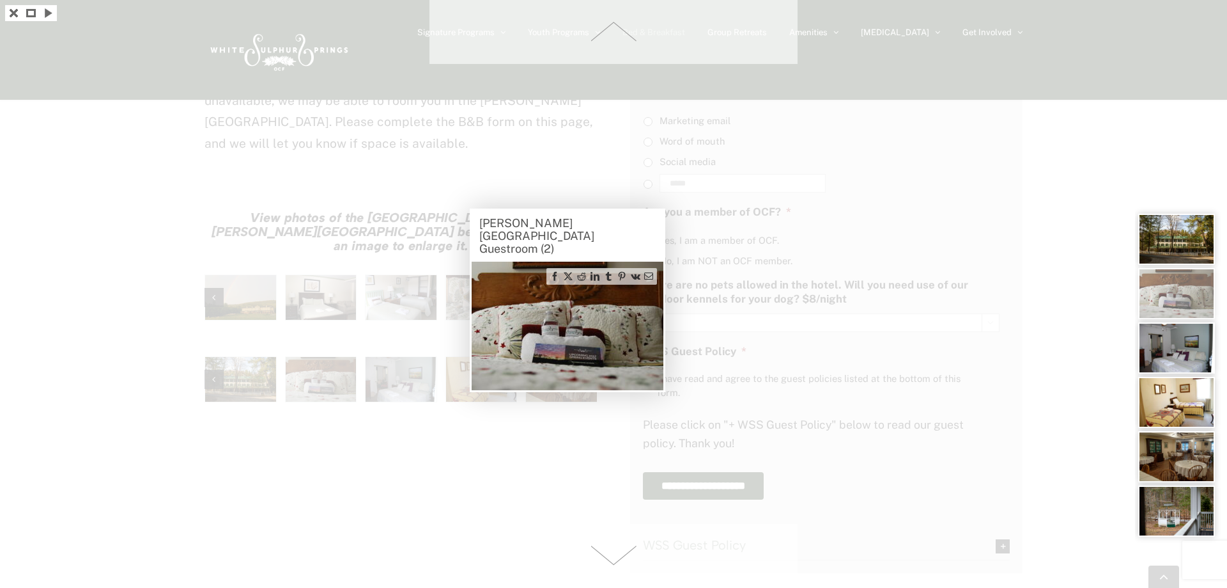
click at [615, 561] on span at bounding box center [614, 556] width 368 height 64
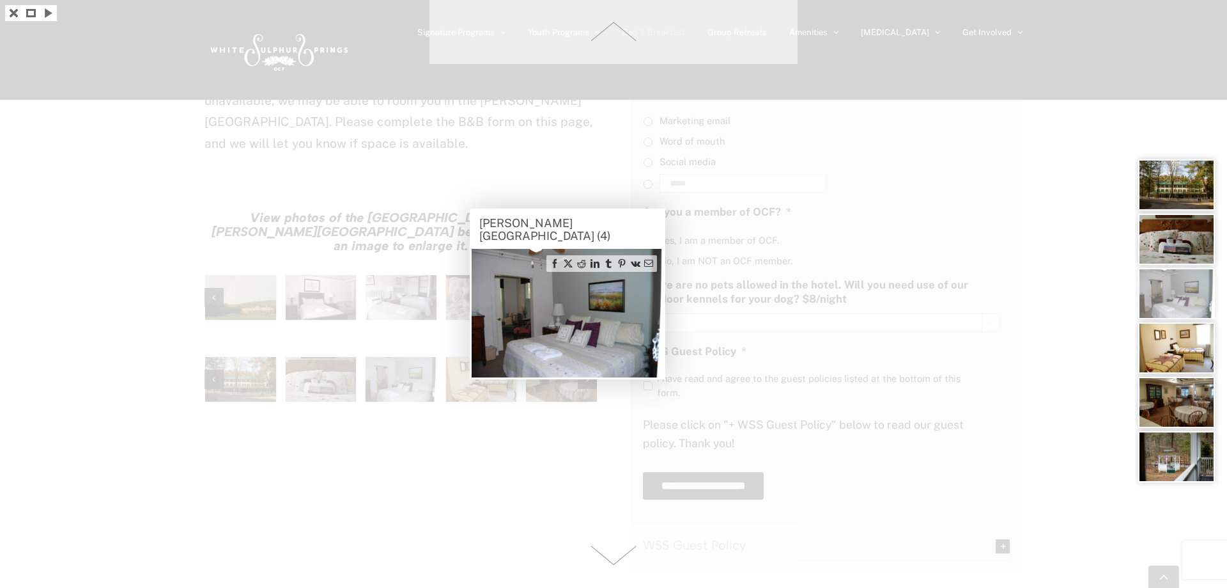
click at [615, 561] on span at bounding box center [614, 556] width 368 height 64
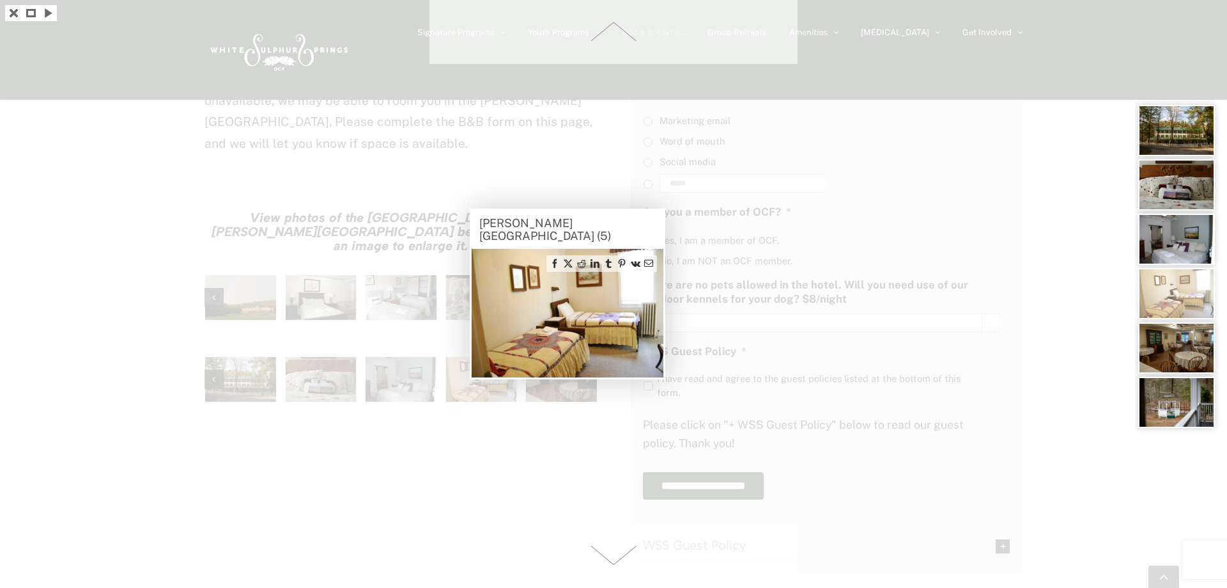
click at [615, 561] on span at bounding box center [614, 556] width 368 height 64
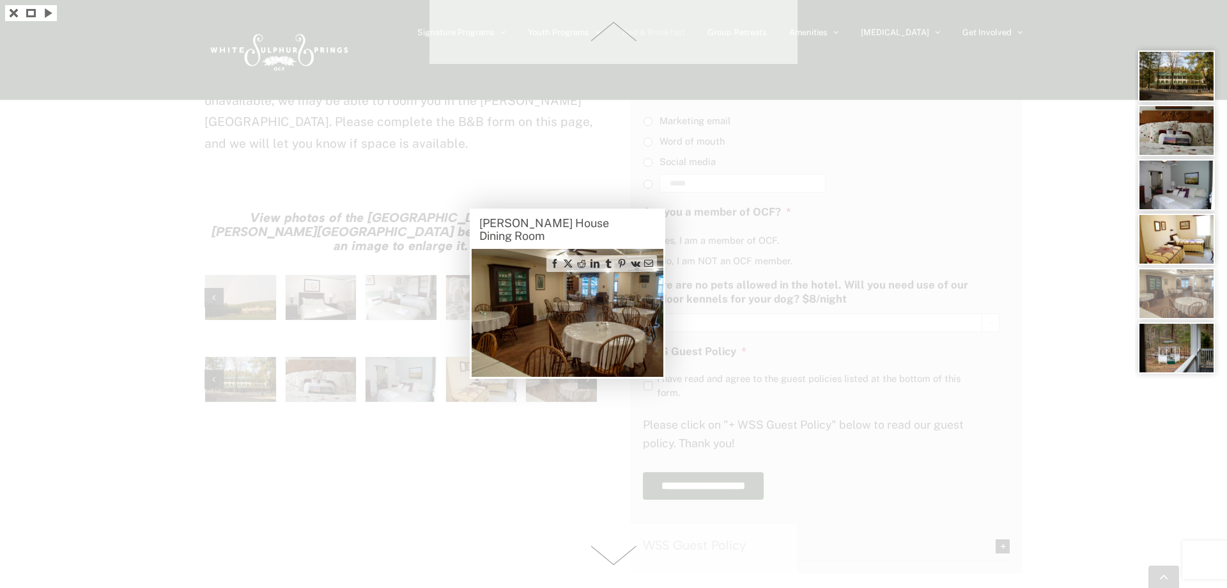
click at [615, 561] on span at bounding box center [614, 556] width 368 height 64
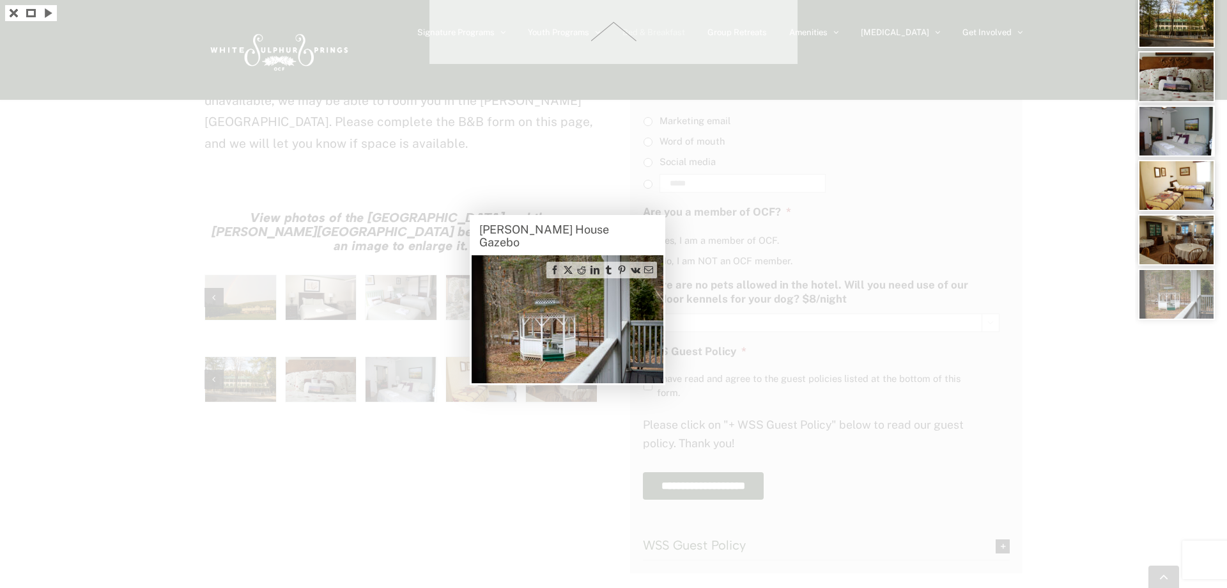
click at [615, 561] on div at bounding box center [613, 294] width 1227 height 588
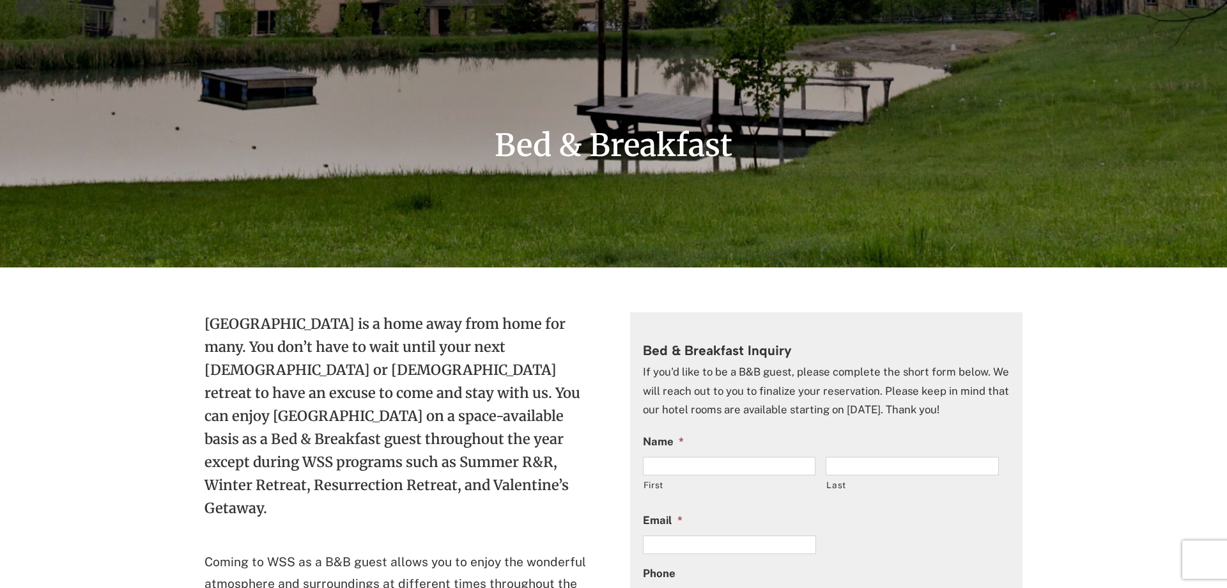
scroll to position [0, 0]
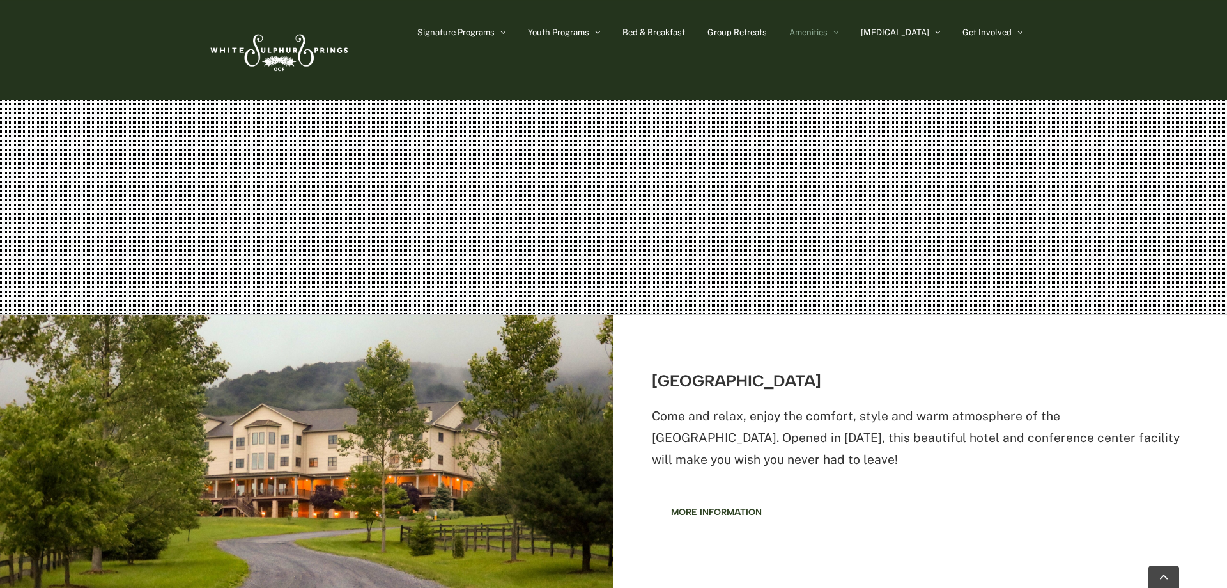
scroll to position [326, 0]
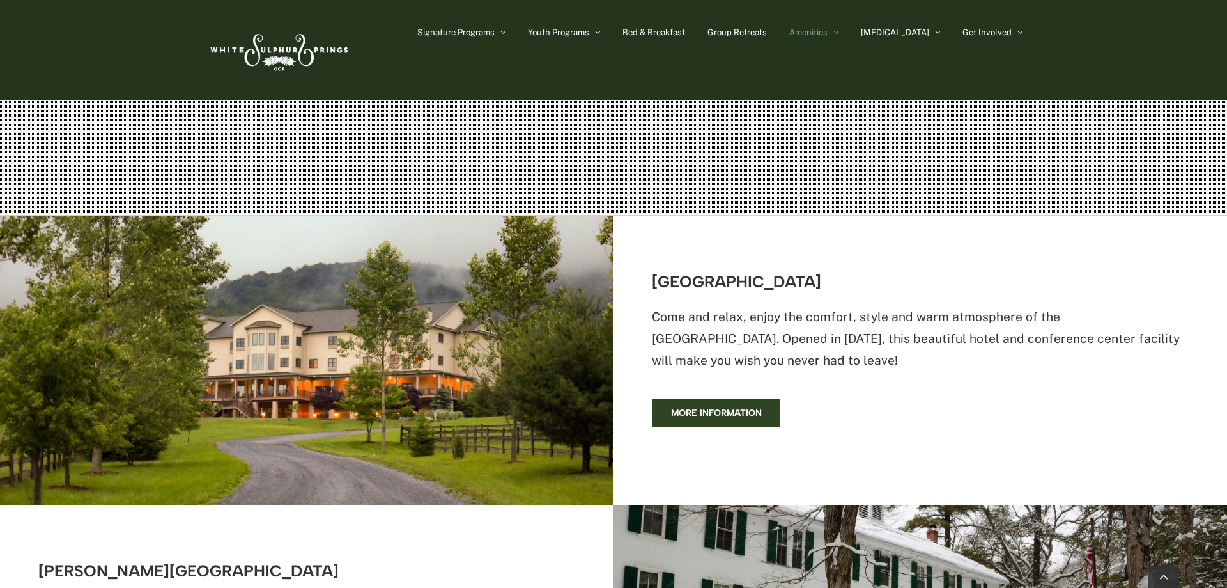
click at [701, 416] on span "More information" at bounding box center [716, 412] width 91 height 11
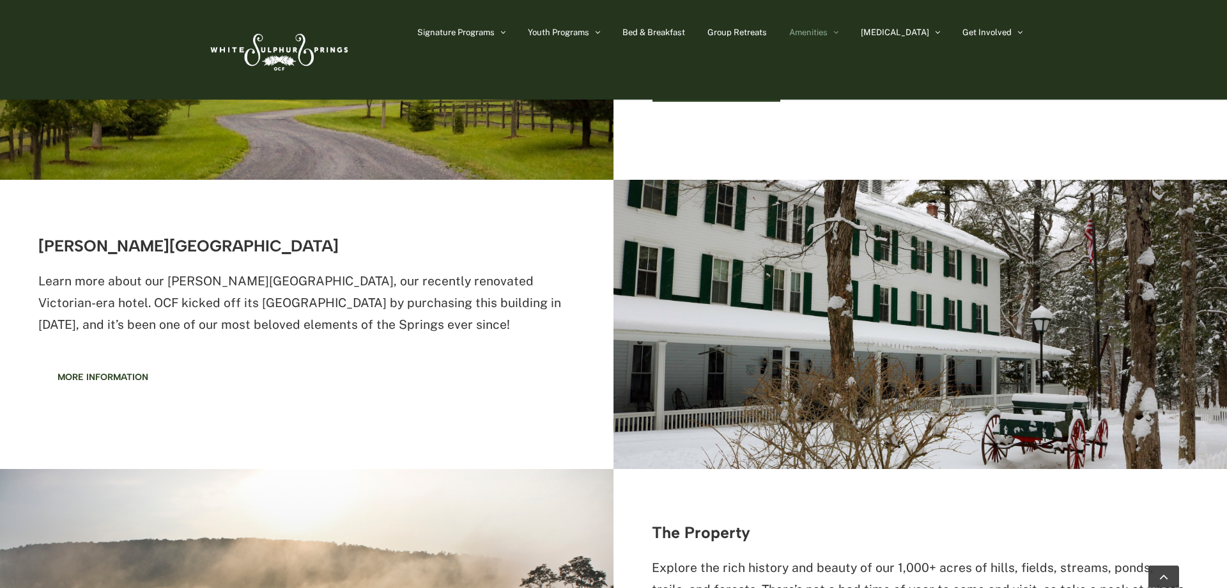
scroll to position [652, 0]
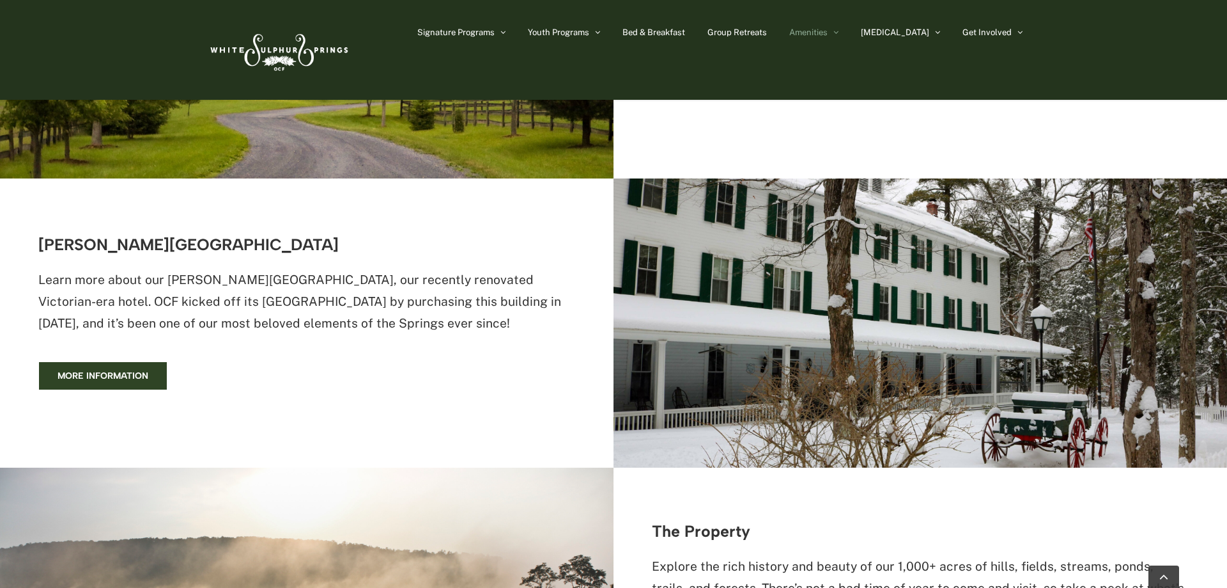
click at [80, 374] on span "More information" at bounding box center [103, 375] width 91 height 11
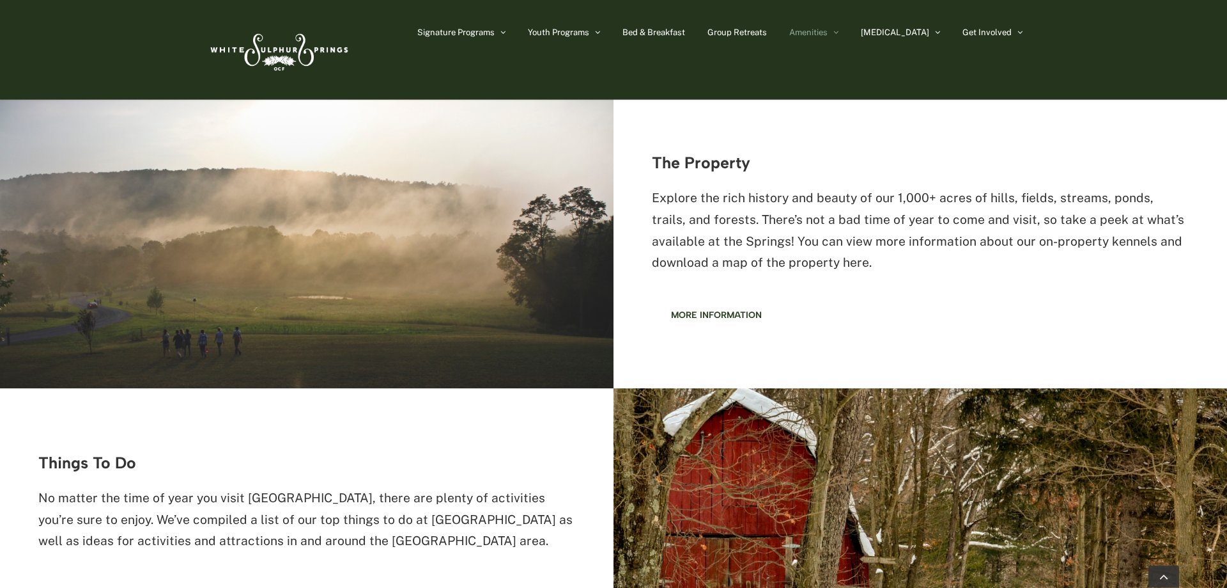
scroll to position [1043, 0]
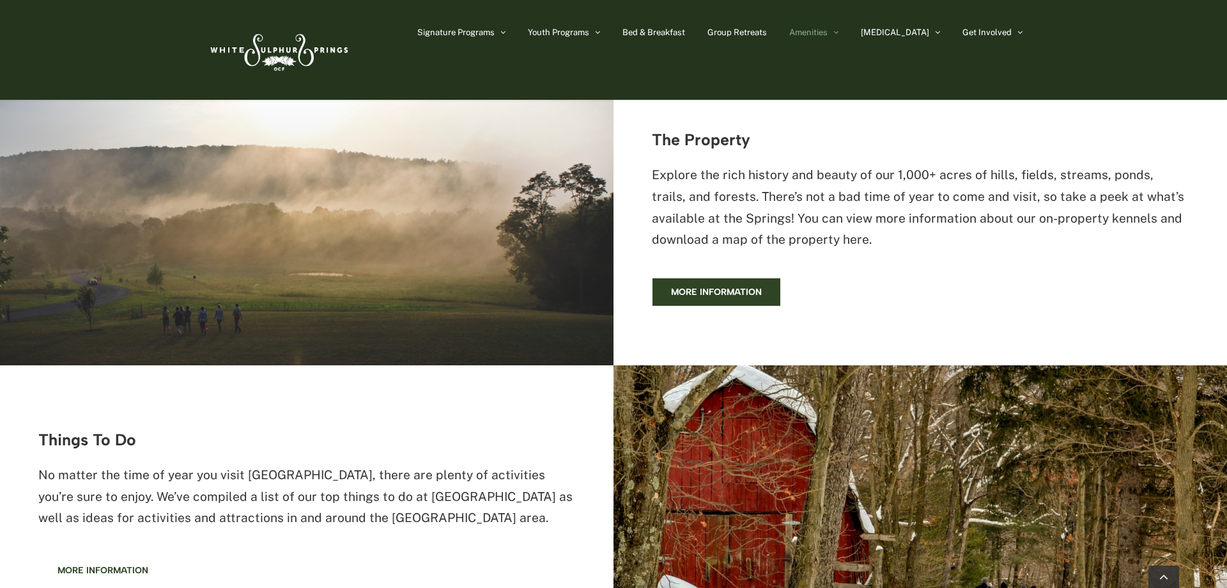
click at [708, 292] on span "More information" at bounding box center [716, 291] width 91 height 11
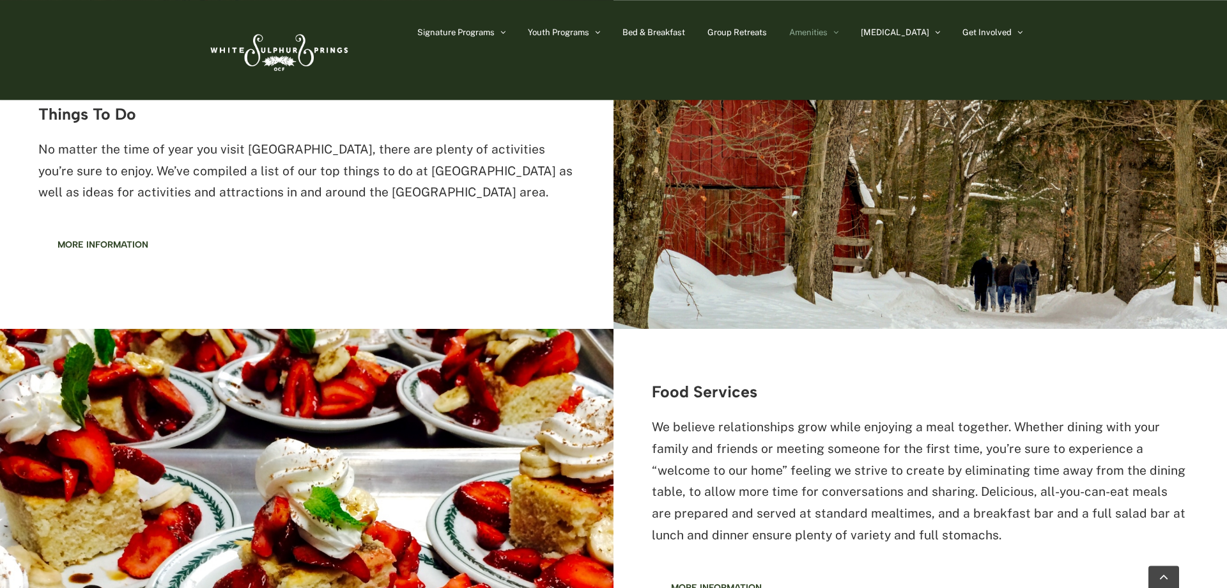
scroll to position [1304, 0]
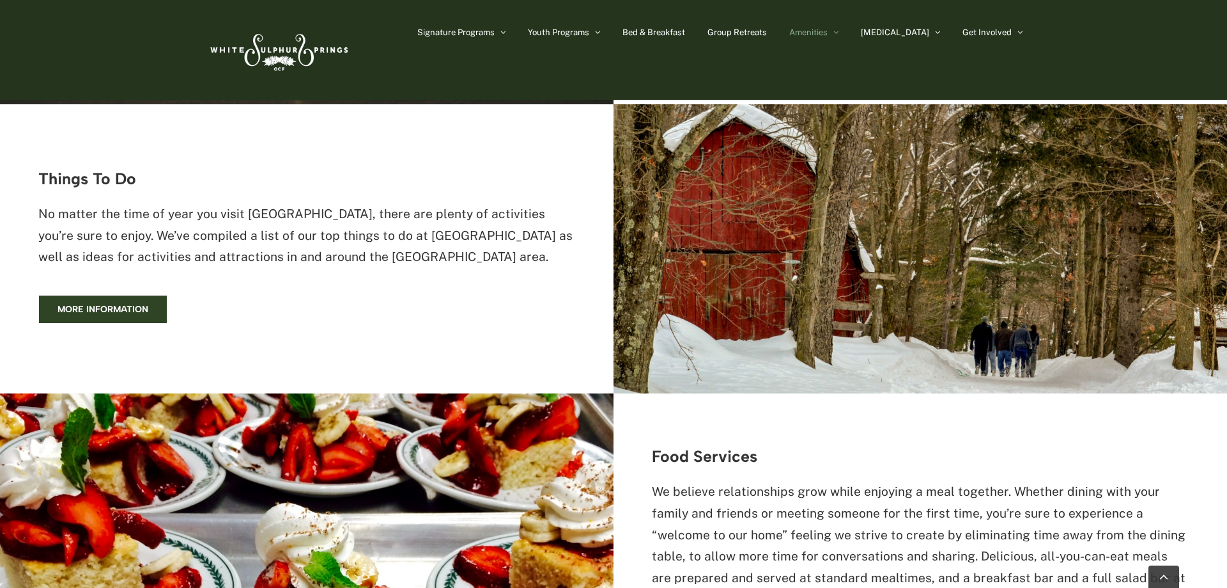
click at [114, 307] on span "More information" at bounding box center [103, 309] width 91 height 11
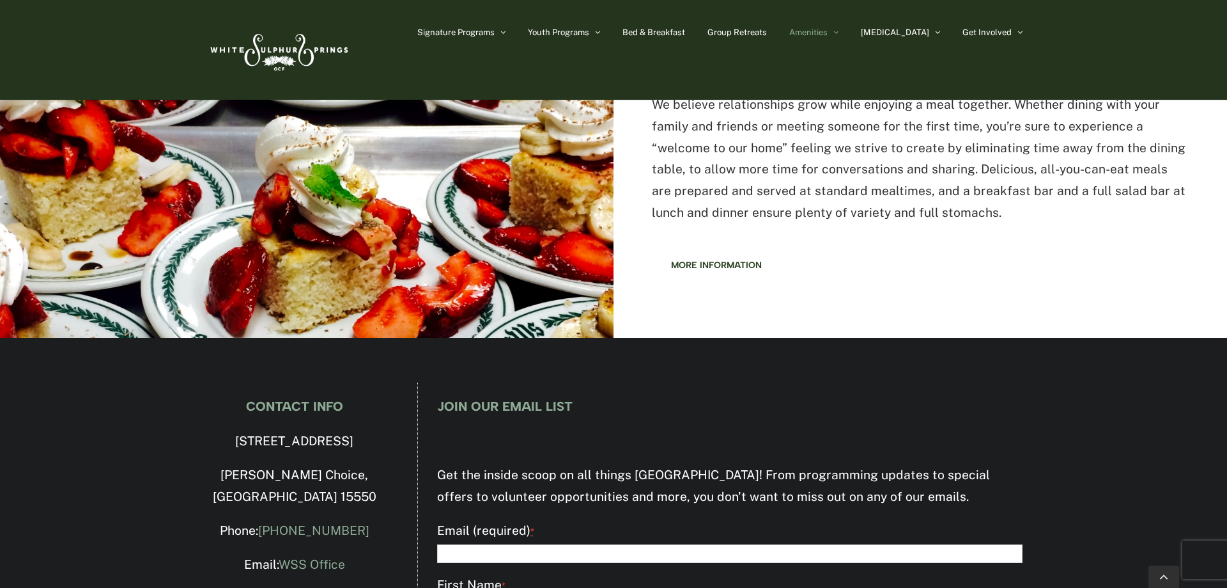
scroll to position [1630, 0]
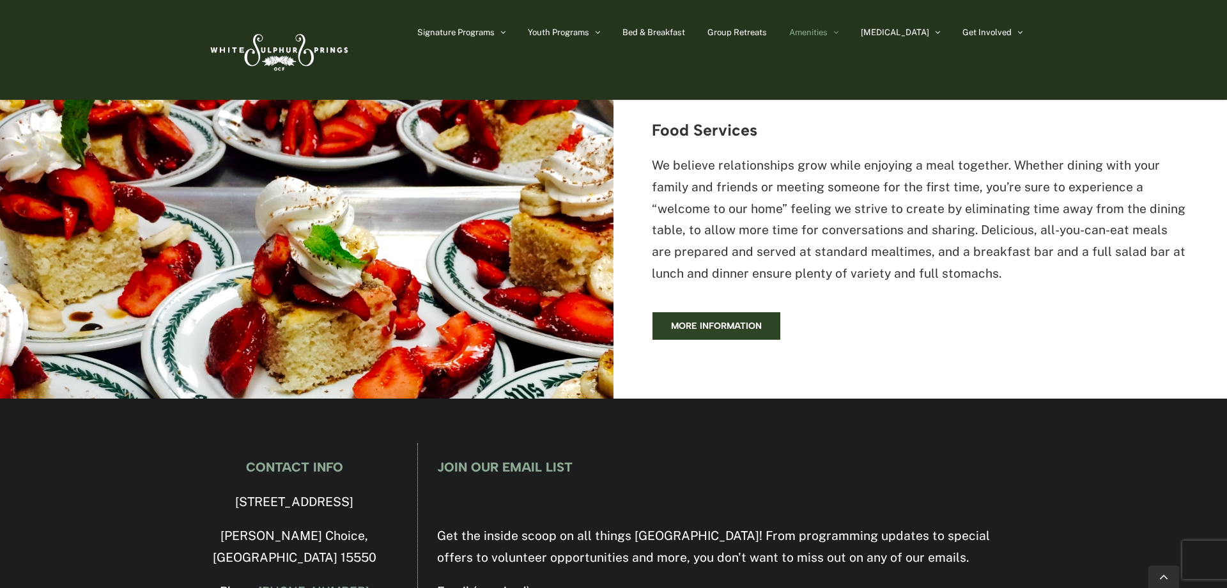
click at [722, 327] on span "More information" at bounding box center [716, 325] width 91 height 11
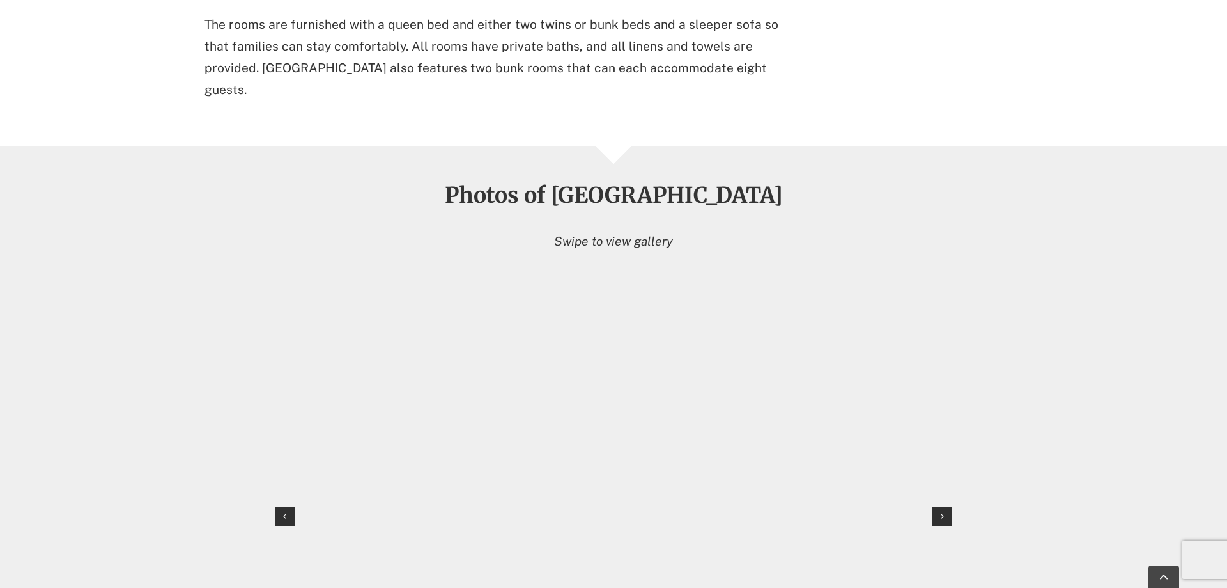
scroll to position [1239, 0]
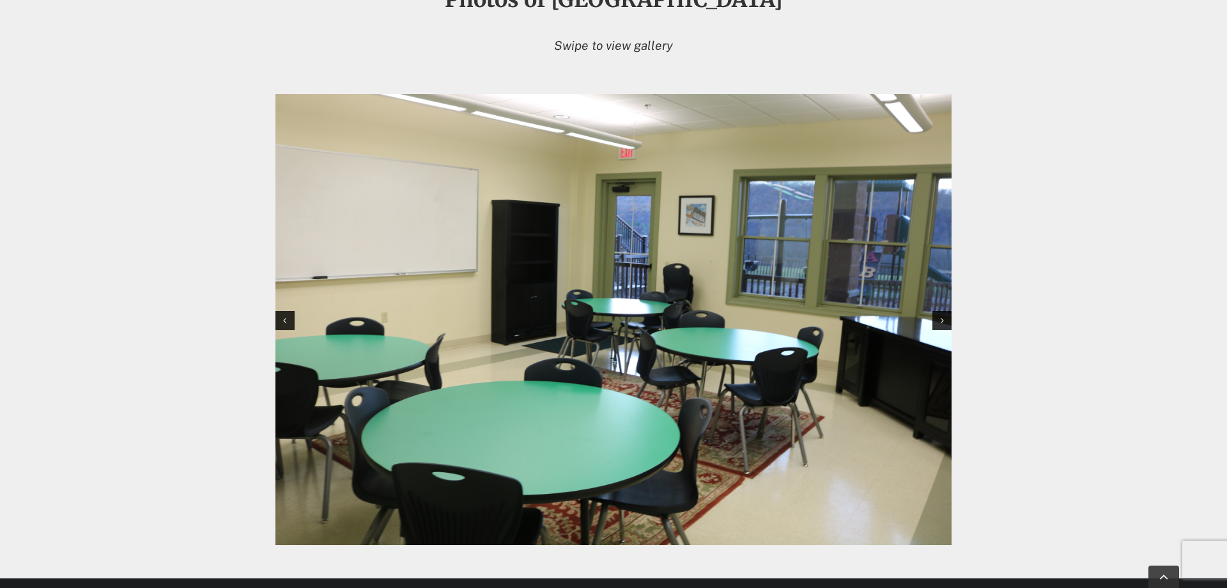
click at [869, 308] on img at bounding box center [614, 319] width 676 height 451
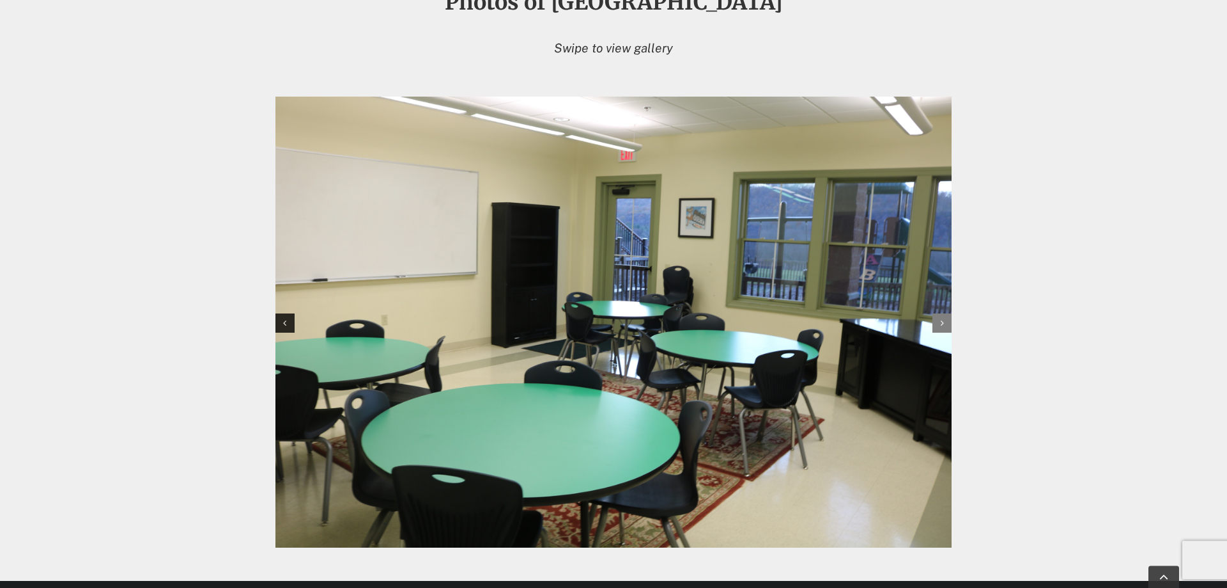
scroll to position [1174, 0]
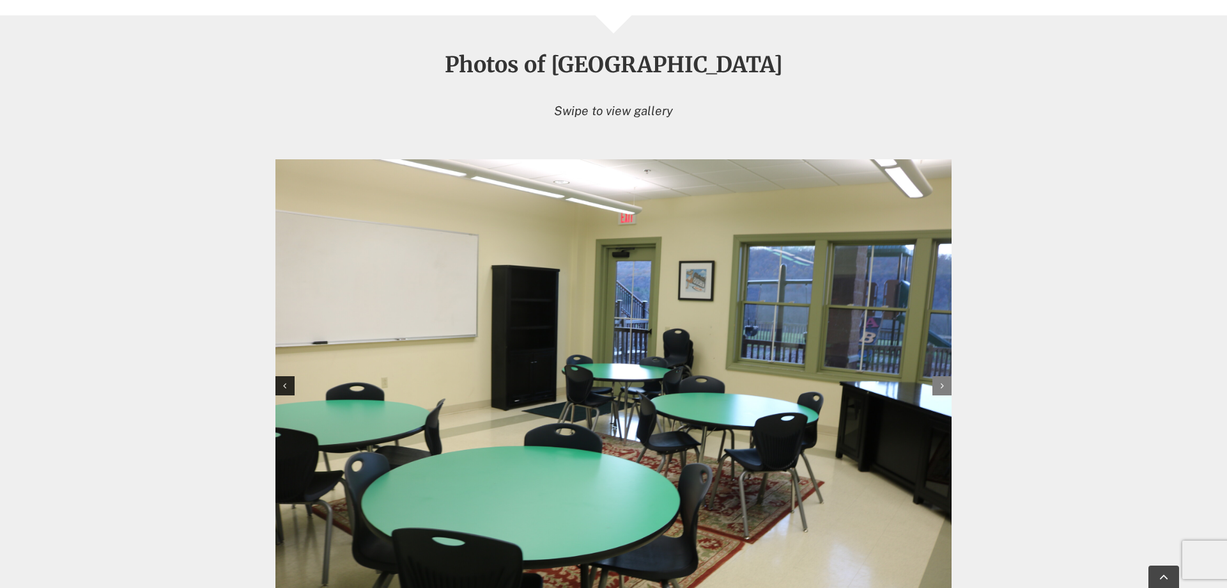
click at [941, 381] on icon at bounding box center [942, 385] width 3 height 9
click at [289, 376] on div at bounding box center [285, 385] width 19 height 19
click at [286, 381] on icon at bounding box center [284, 385] width 3 height 9
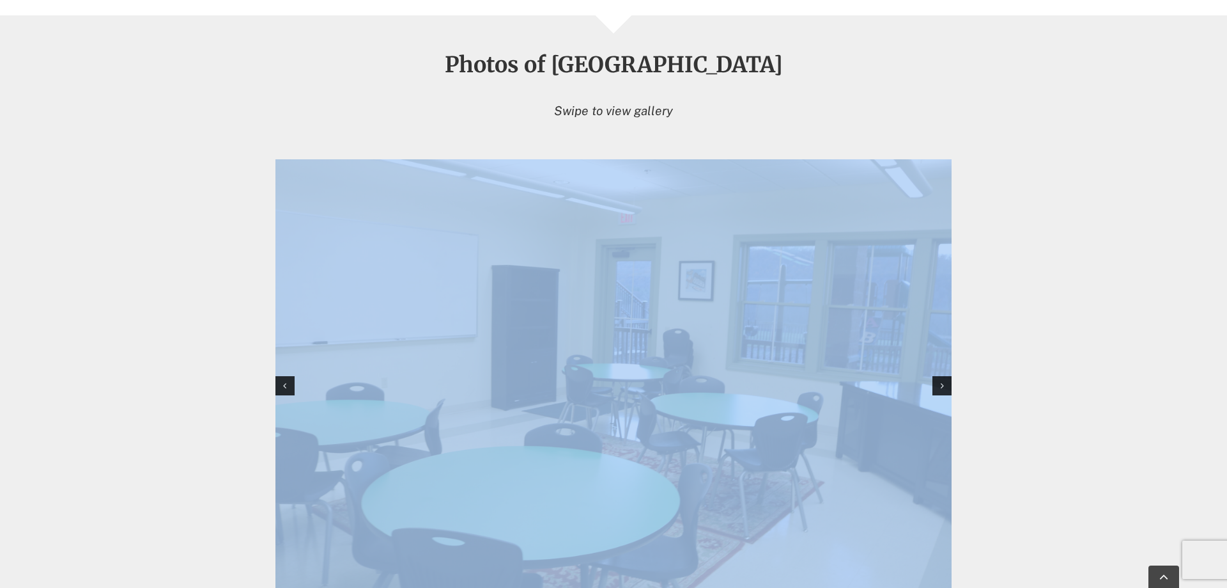
drag, startPoint x: 997, startPoint y: 315, endPoint x: 802, endPoint y: 320, distance: 194.4
click at [798, 320] on div "Photos of Heritage House Swipe to view gallery" at bounding box center [613, 329] width 1227 height 628
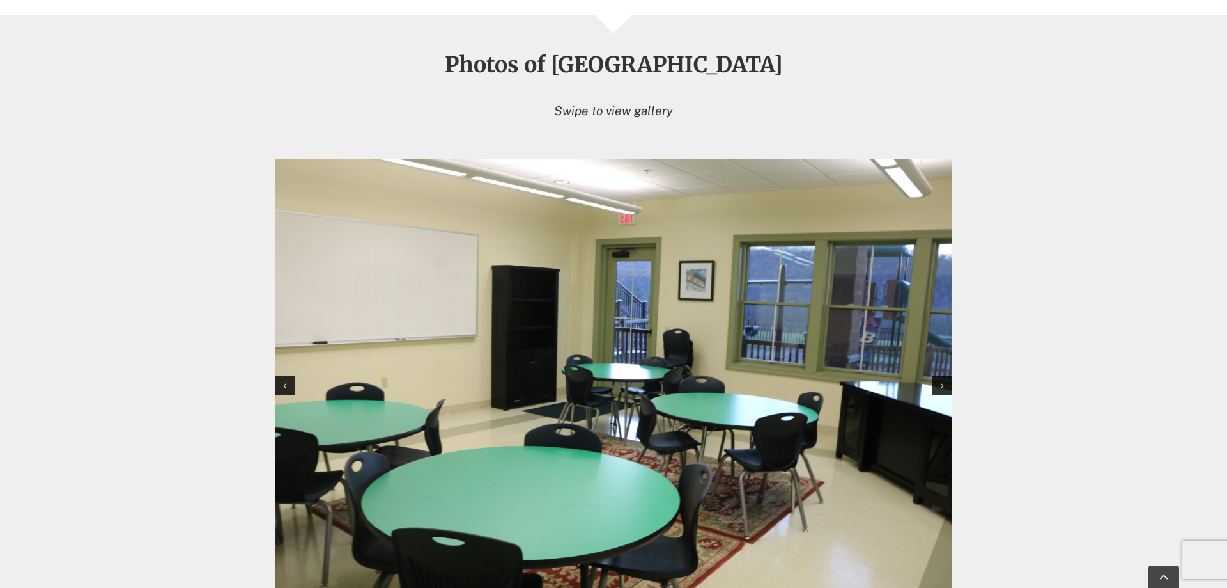
click at [1032, 310] on div "Photos of Heritage House Swipe to view gallery" at bounding box center [613, 348] width 851 height 590
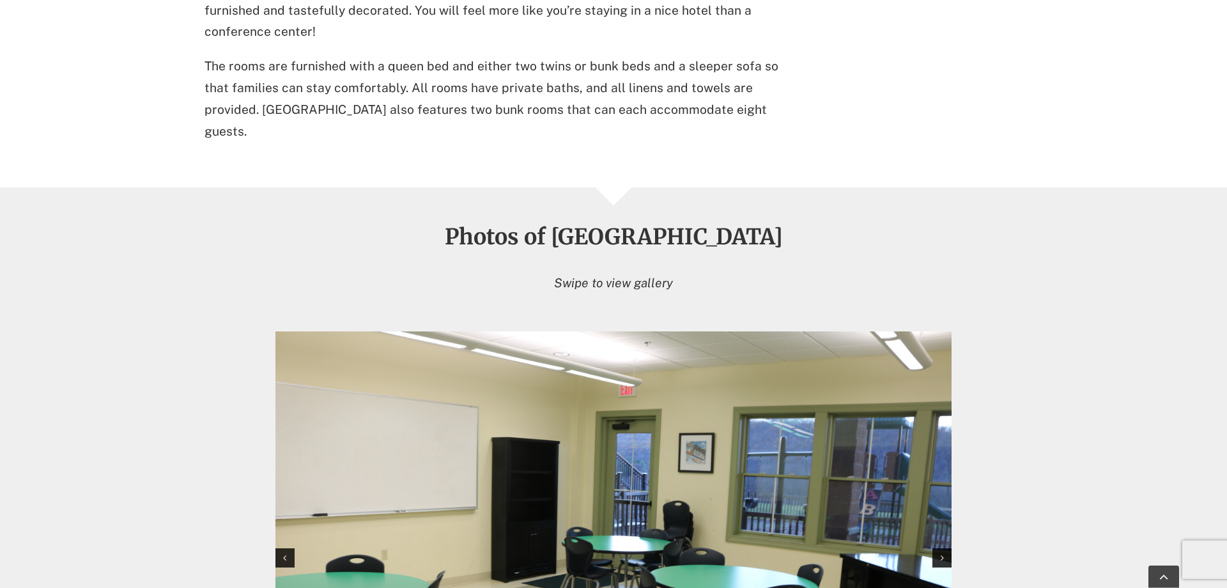
scroll to position [985, 0]
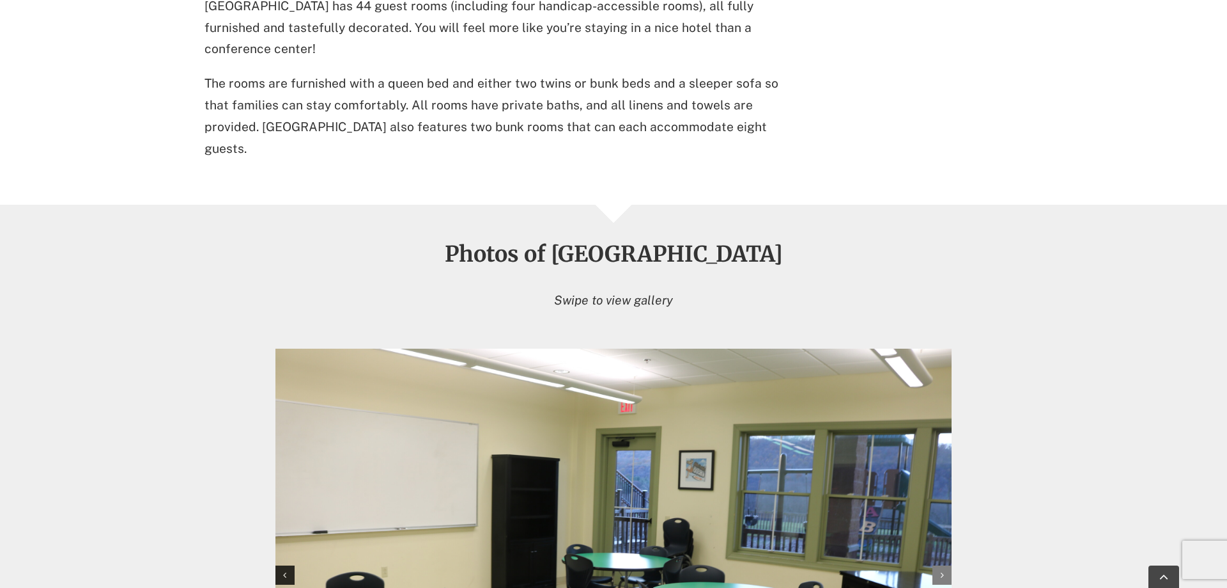
click at [947, 565] on div at bounding box center [942, 574] width 19 height 19
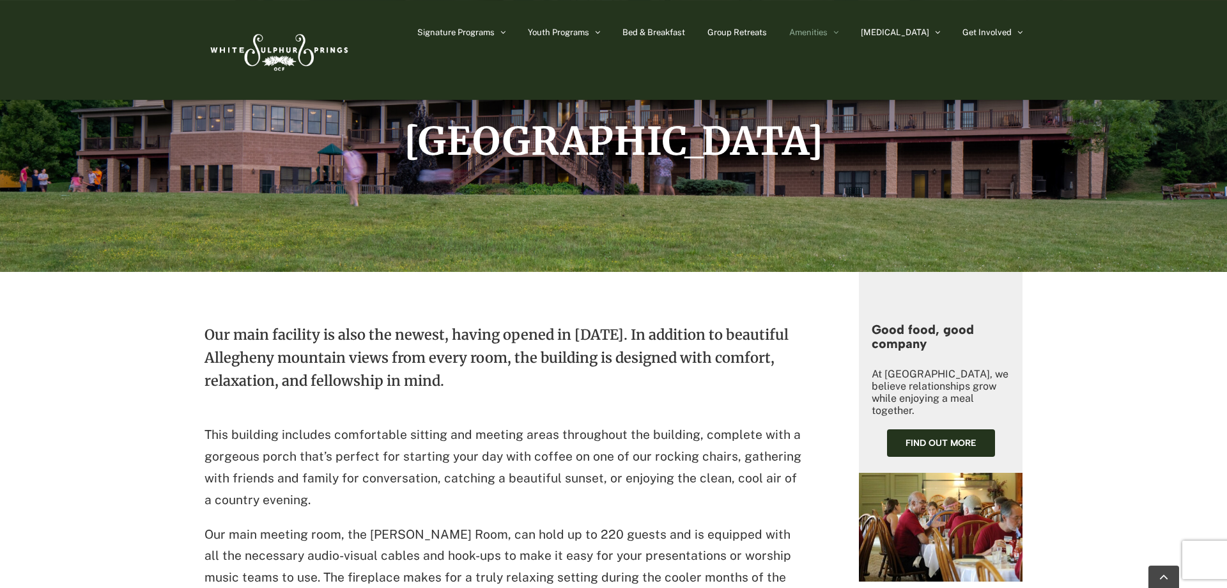
scroll to position [0, 0]
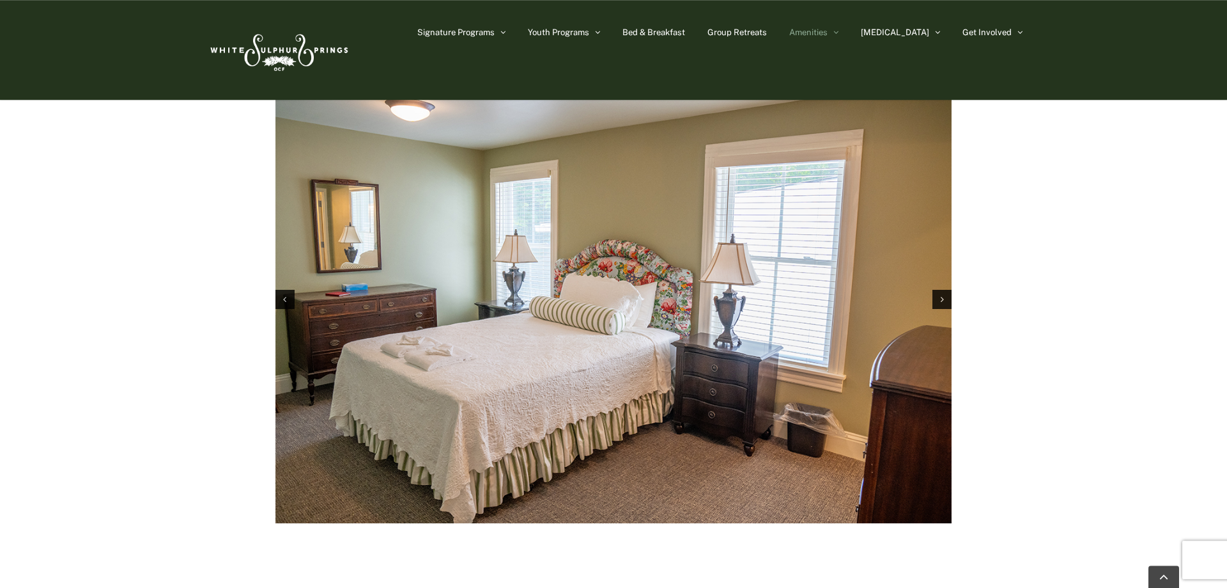
scroll to position [1891, 0]
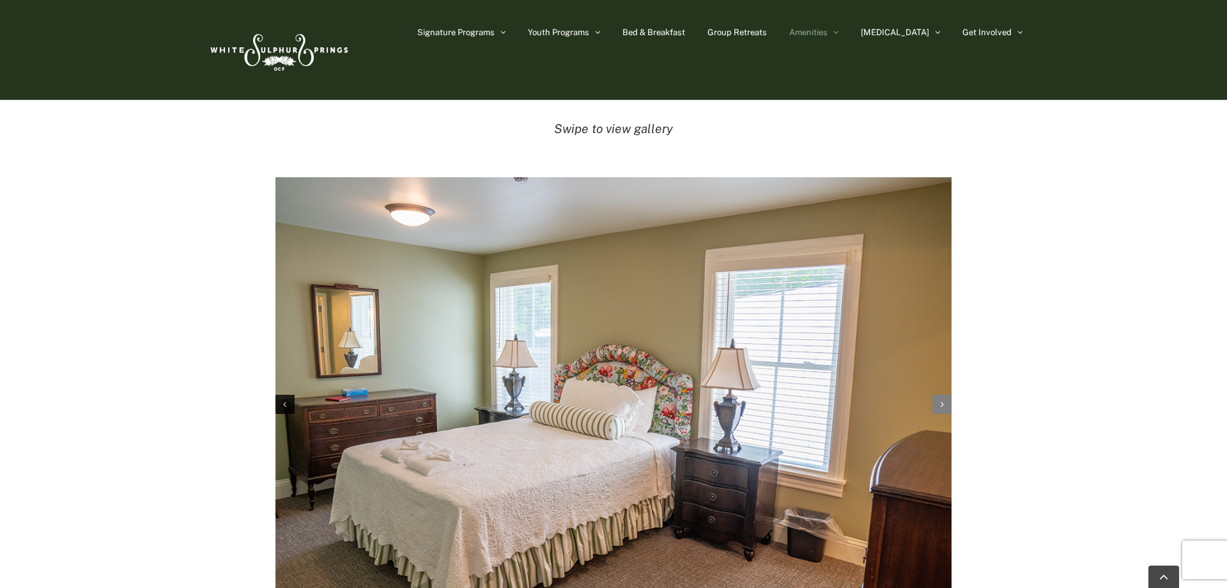
click at [943, 400] on icon "Next slide" at bounding box center [942, 404] width 3 height 9
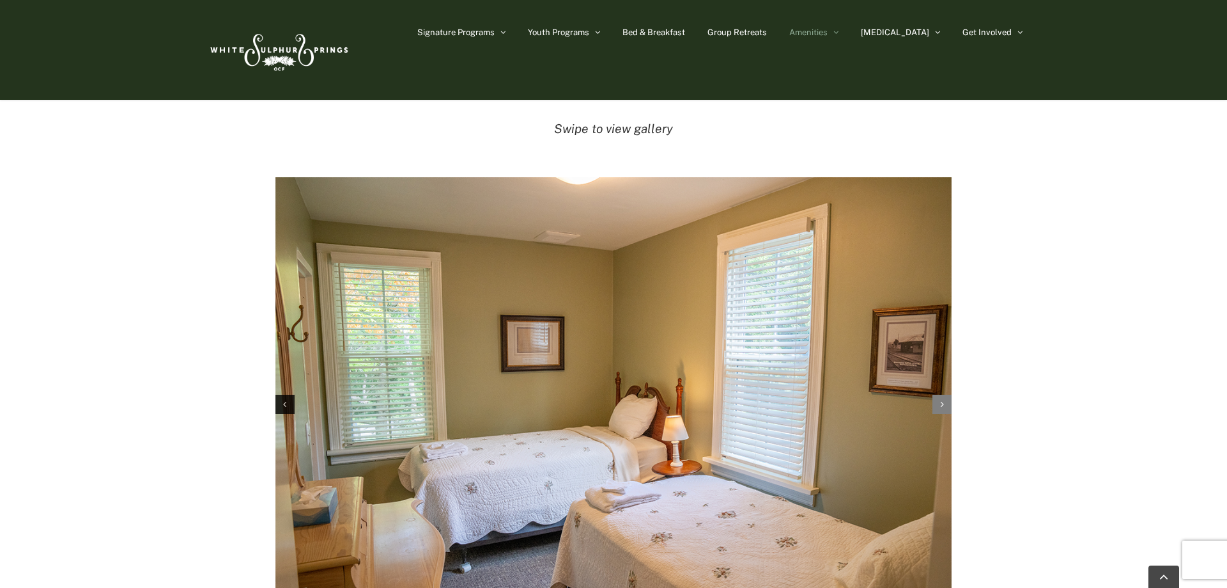
click at [944, 400] on icon "Next slide" at bounding box center [942, 404] width 3 height 9
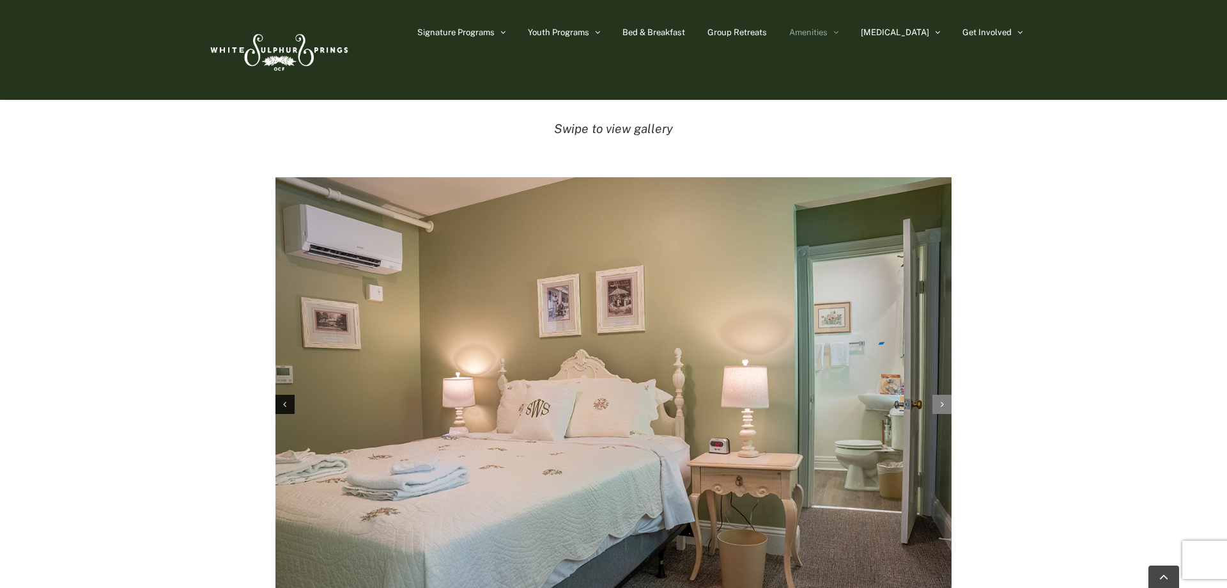
click at [944, 400] on icon "Next slide" at bounding box center [942, 404] width 3 height 9
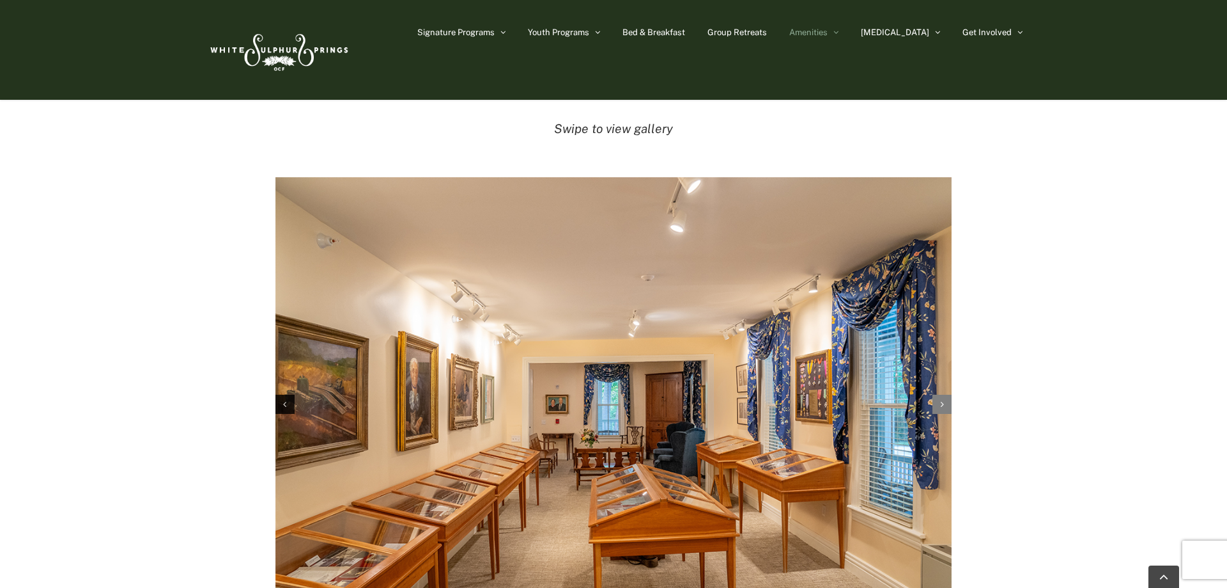
click at [944, 400] on icon "Next slide" at bounding box center [942, 404] width 3 height 9
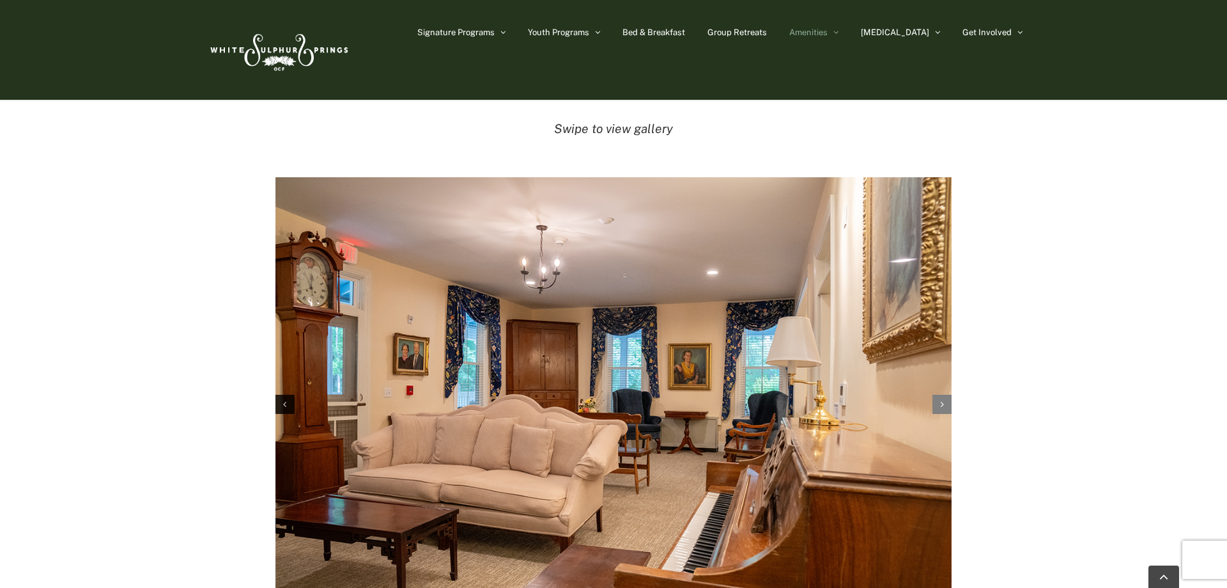
click at [944, 400] on icon "Next slide" at bounding box center [942, 404] width 3 height 9
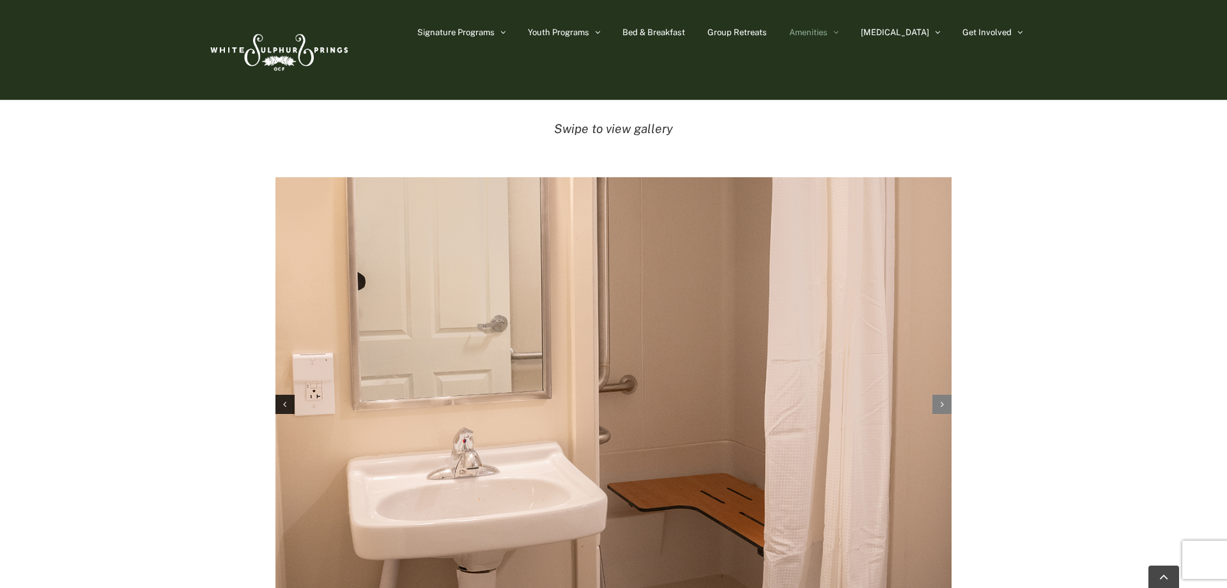
click at [944, 400] on icon "Next slide" at bounding box center [942, 404] width 3 height 9
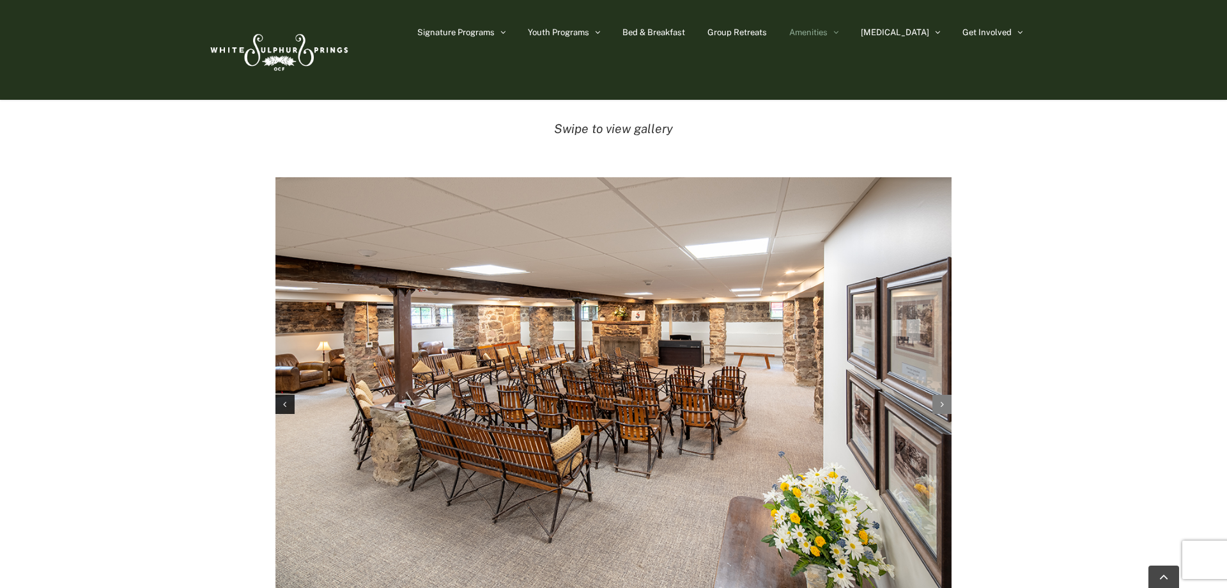
click at [944, 400] on icon "Next slide" at bounding box center [942, 404] width 3 height 9
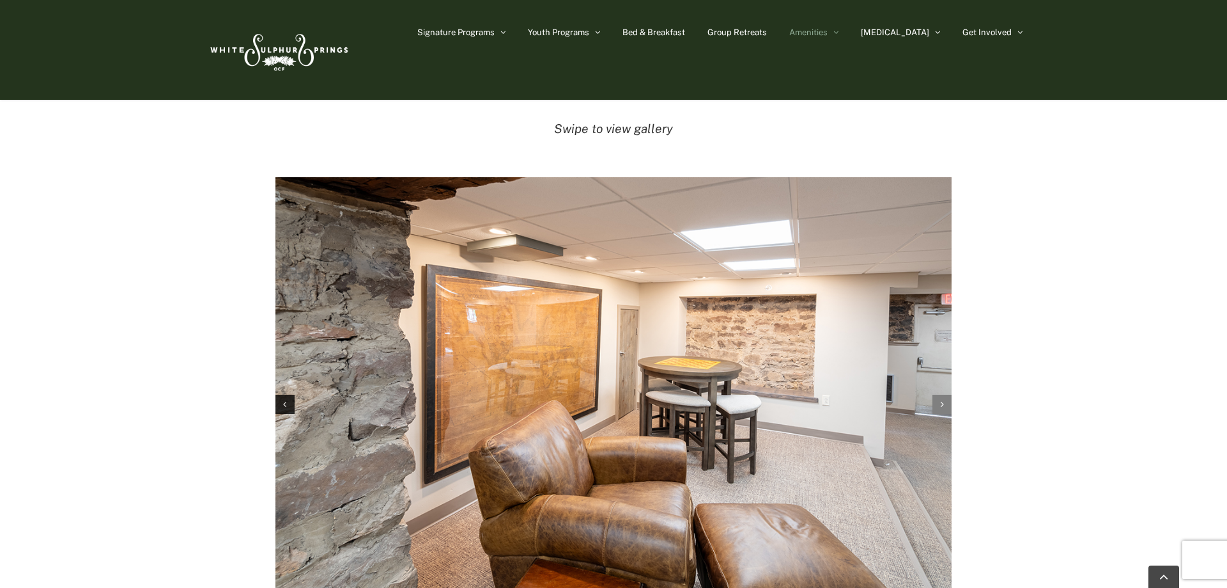
click at [944, 400] on icon "Next slide" at bounding box center [942, 404] width 3 height 9
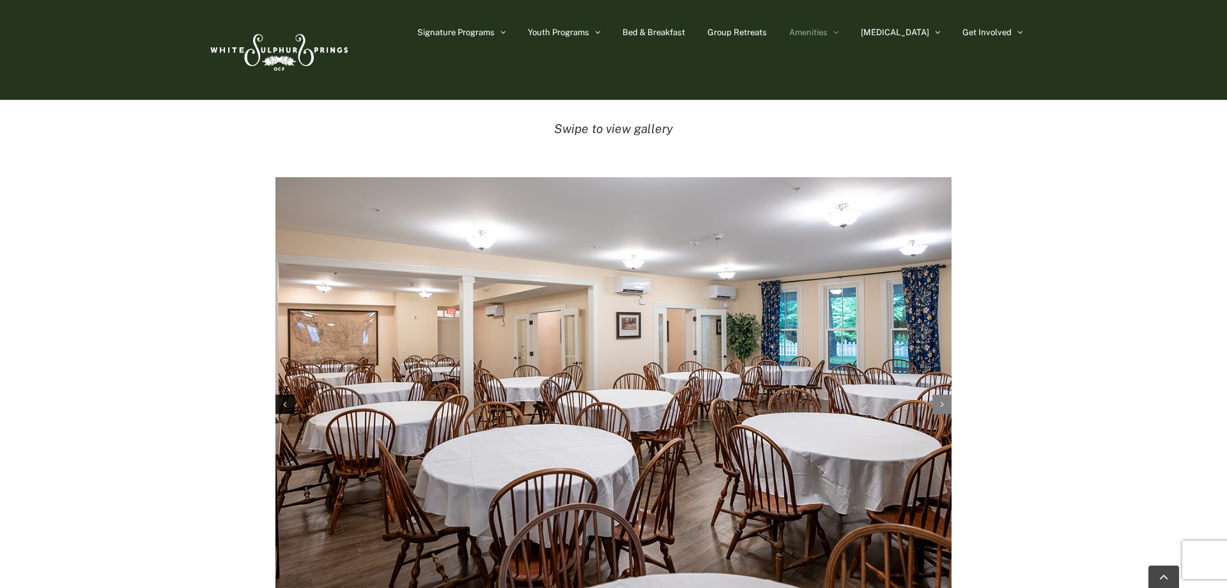
click at [944, 400] on icon "Next slide" at bounding box center [942, 404] width 3 height 9
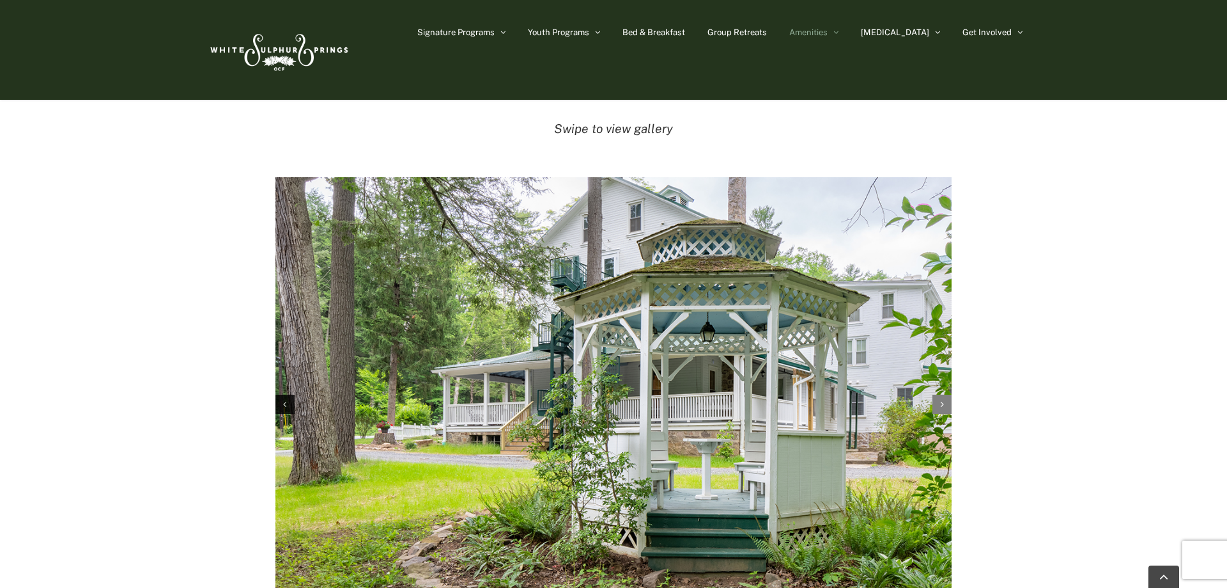
click at [944, 400] on icon "Next slide" at bounding box center [942, 404] width 3 height 9
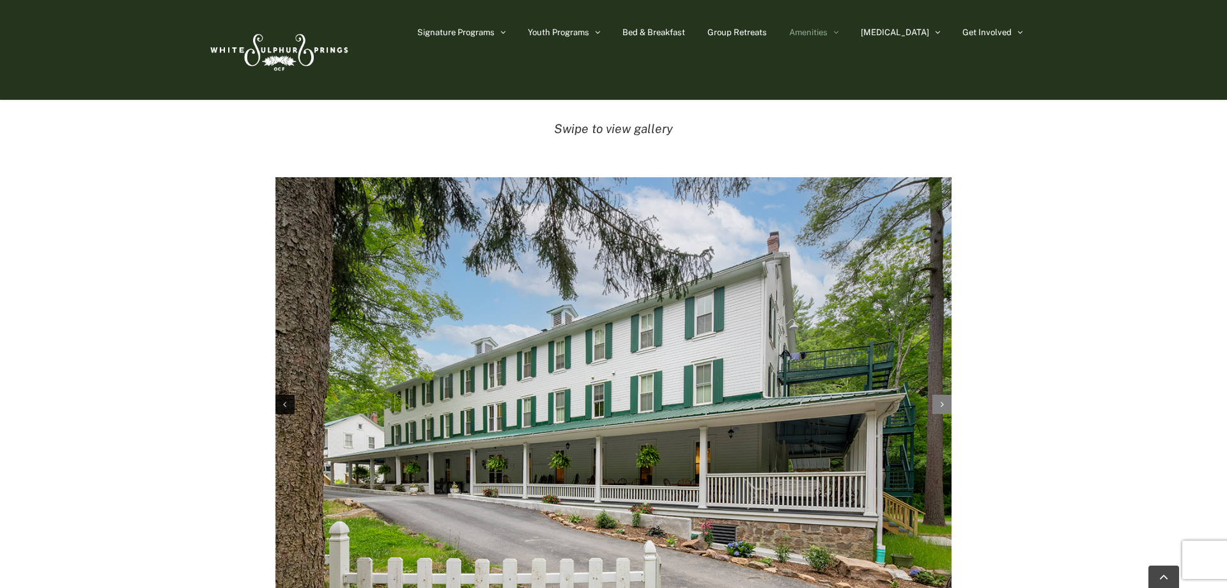
click at [944, 400] on icon "Next slide" at bounding box center [942, 404] width 3 height 9
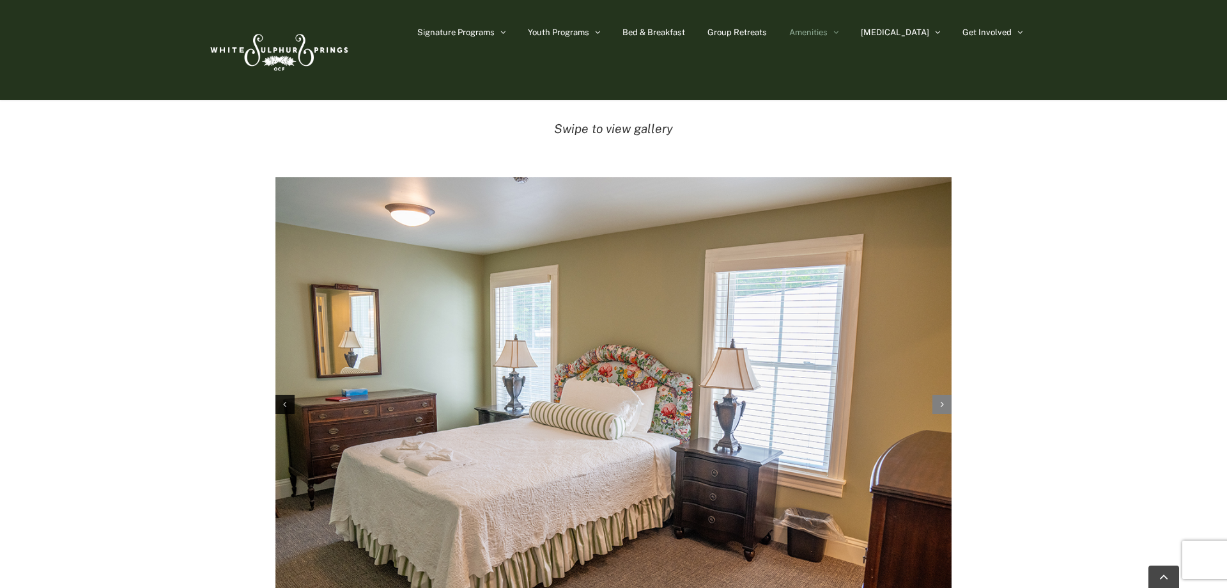
click at [943, 400] on icon "Next slide" at bounding box center [942, 404] width 3 height 9
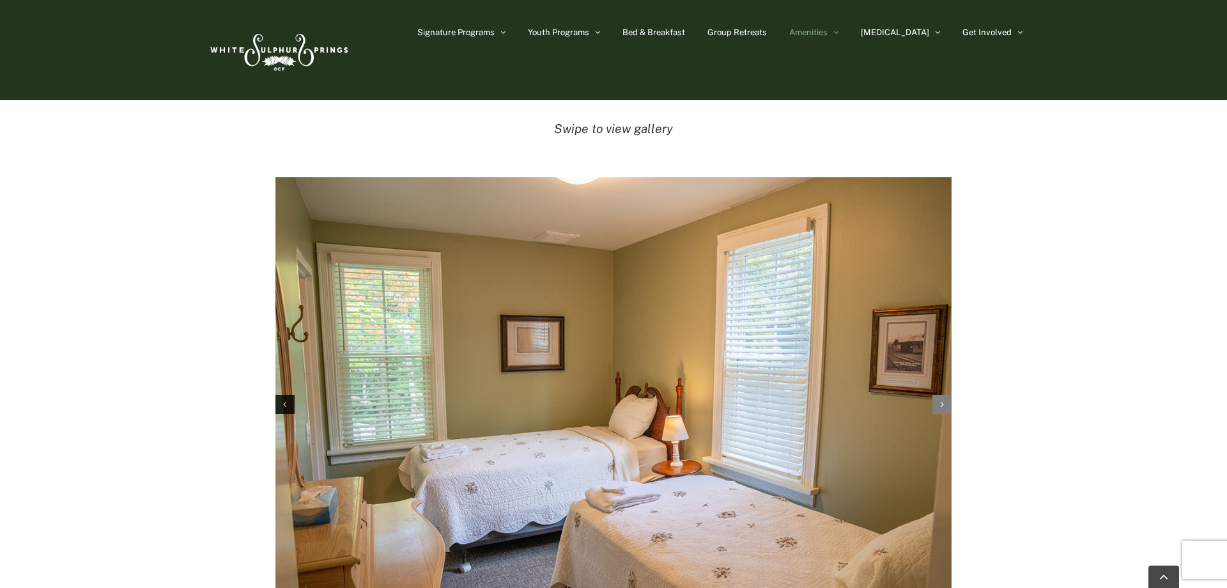
click at [943, 400] on icon "Next slide" at bounding box center [942, 404] width 3 height 9
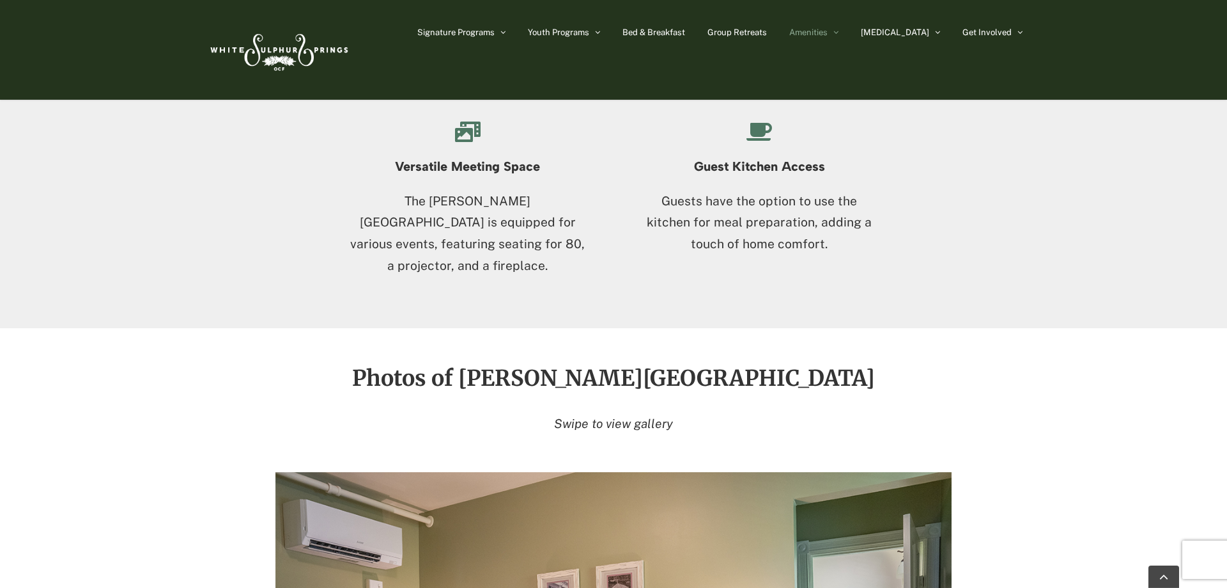
scroll to position [1579, 0]
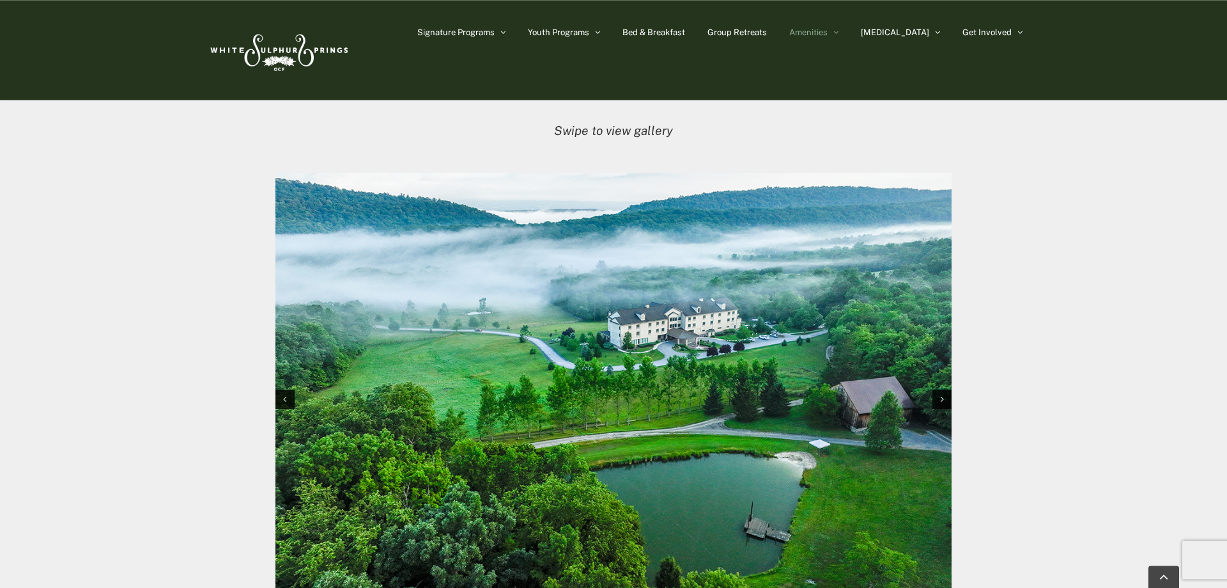
scroll to position [1304, 0]
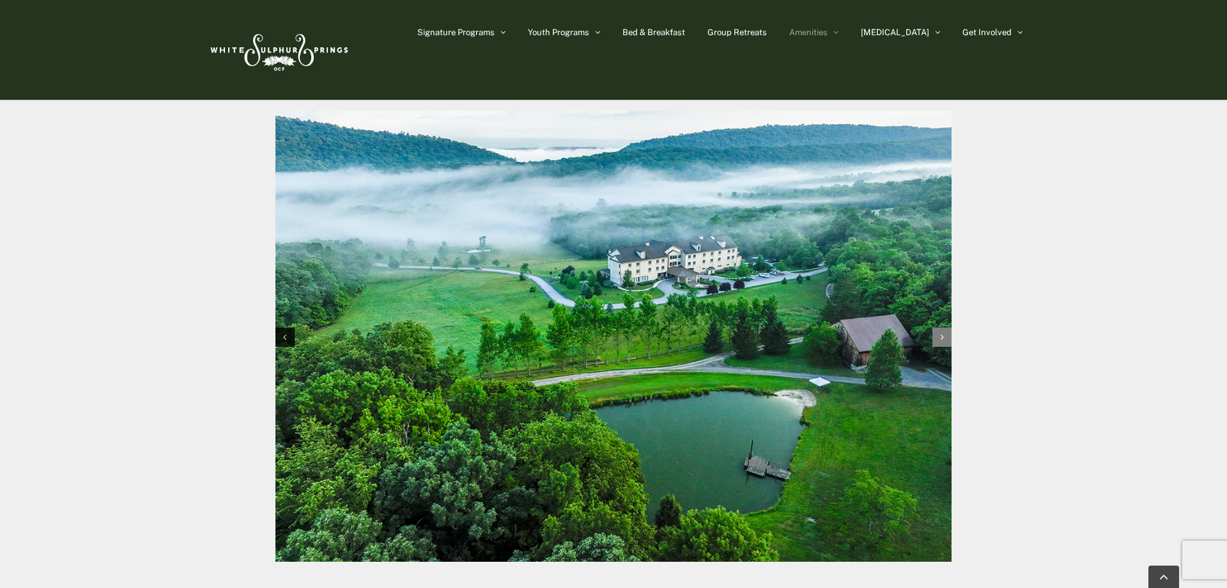
click at [946, 339] on div "Next slide" at bounding box center [942, 336] width 19 height 19
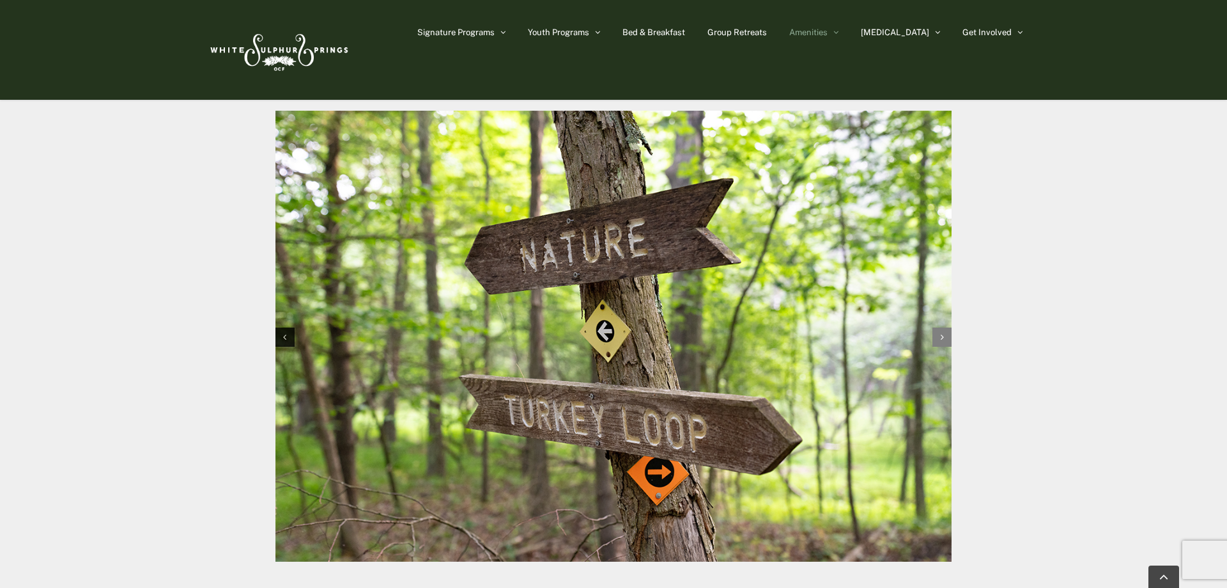
click at [946, 339] on div "Next slide" at bounding box center [942, 336] width 19 height 19
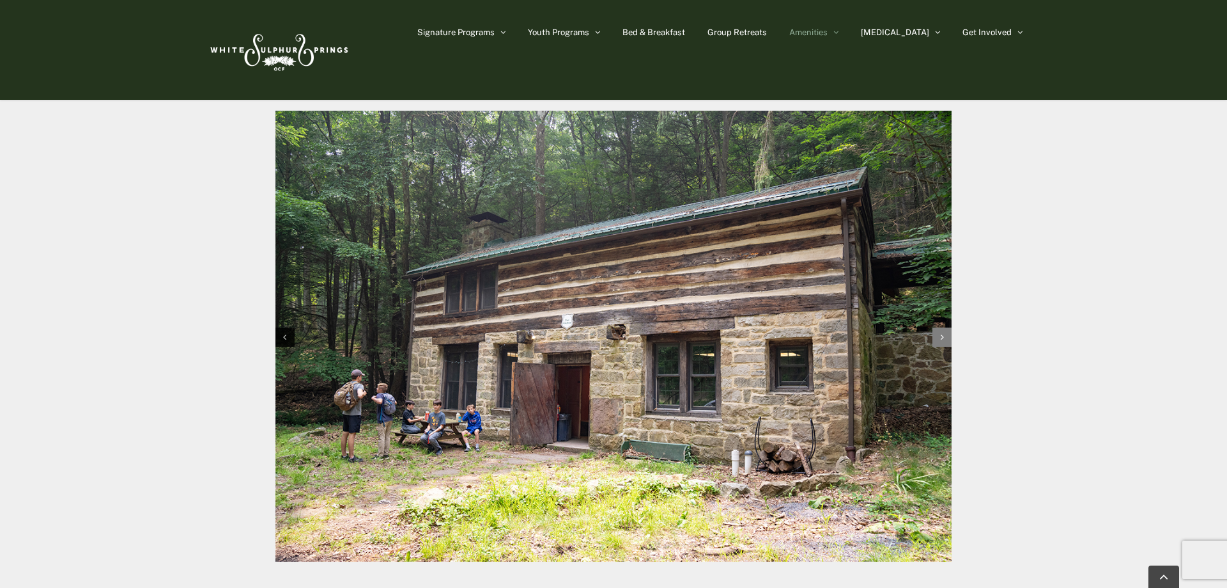
click at [944, 339] on div "Next slide" at bounding box center [942, 336] width 19 height 19
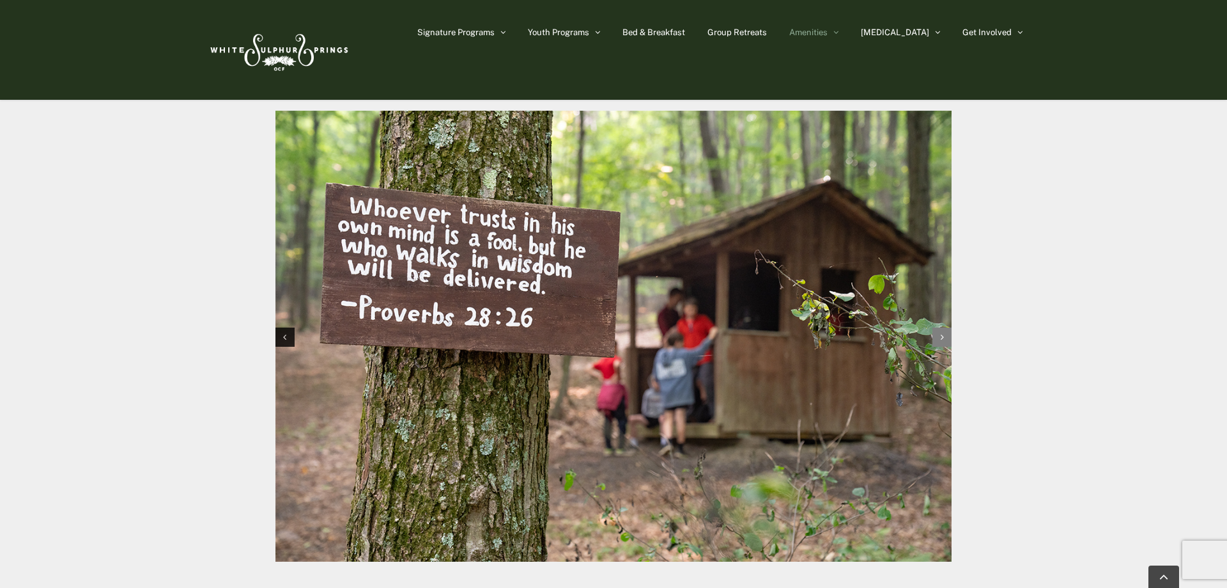
click at [945, 341] on div "Next slide" at bounding box center [942, 336] width 19 height 19
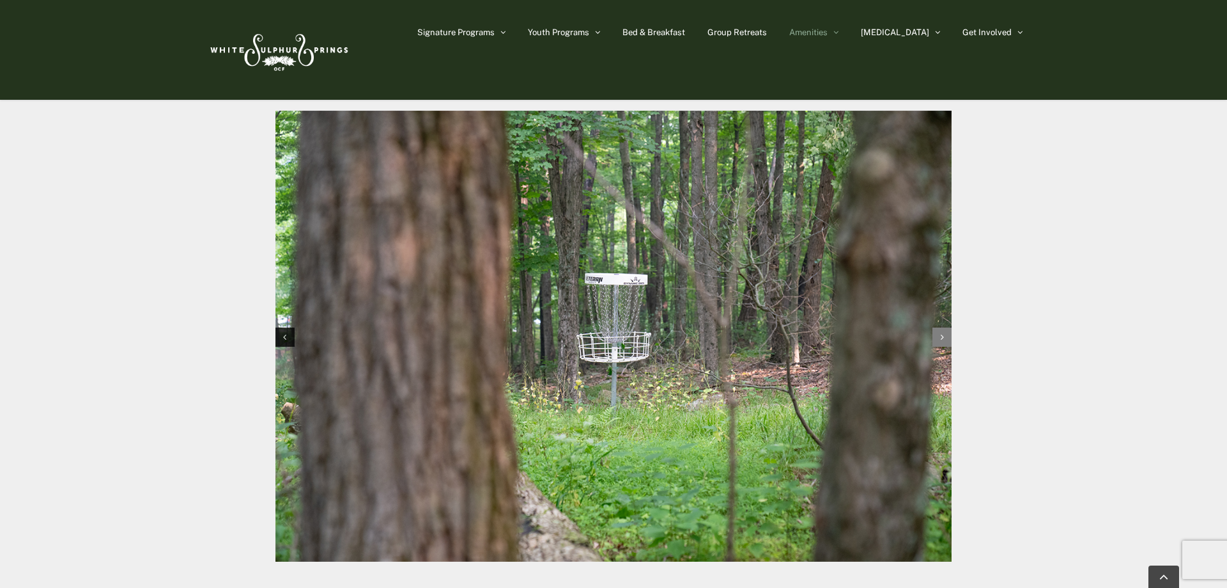
click at [945, 341] on div "Next slide" at bounding box center [942, 336] width 19 height 19
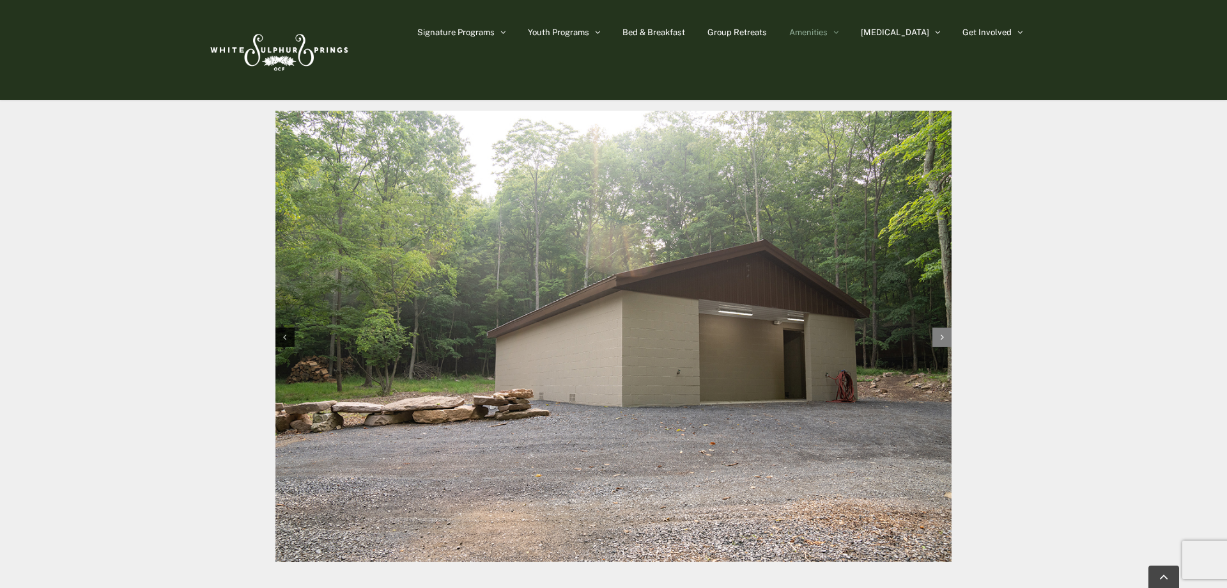
click at [945, 341] on div "Next slide" at bounding box center [942, 336] width 19 height 19
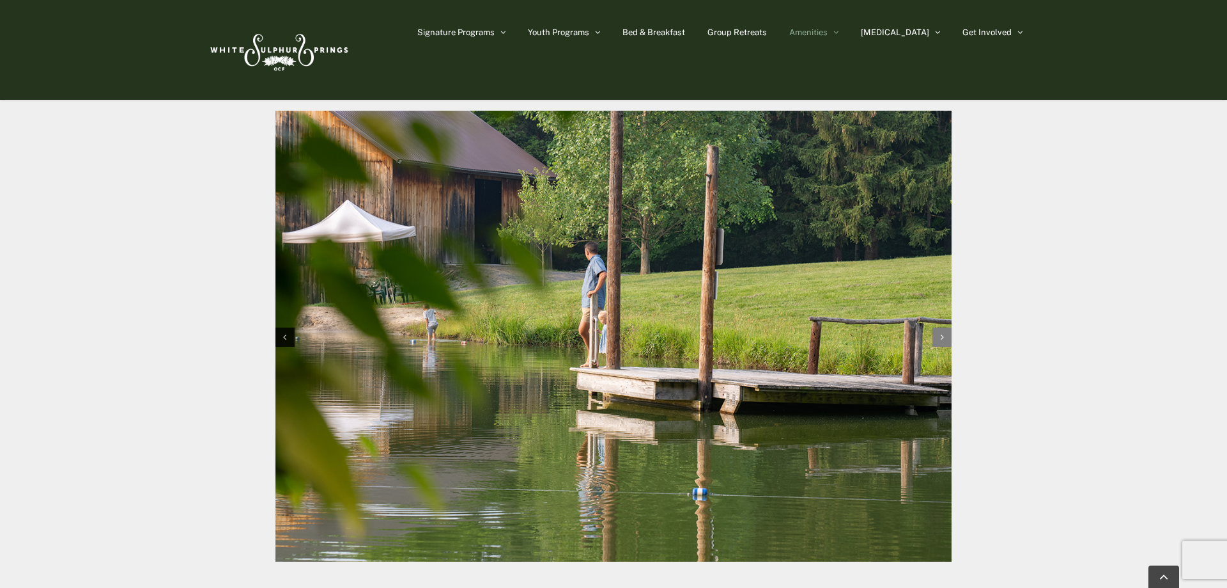
click at [945, 341] on div "Next slide" at bounding box center [942, 336] width 19 height 19
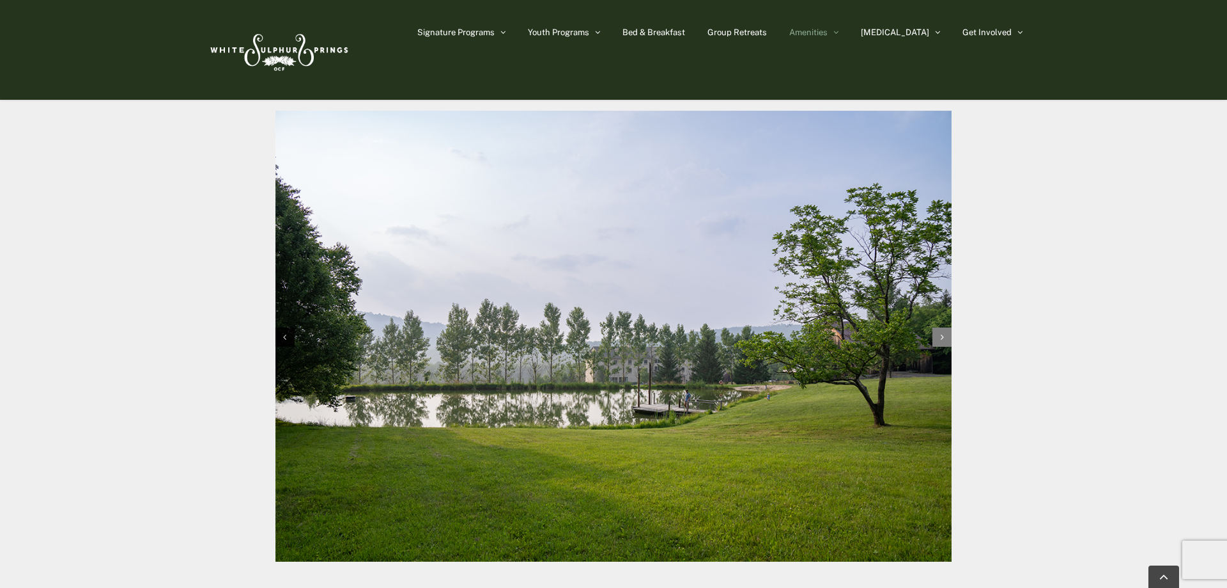
click at [943, 339] on icon "Next slide" at bounding box center [942, 336] width 3 height 9
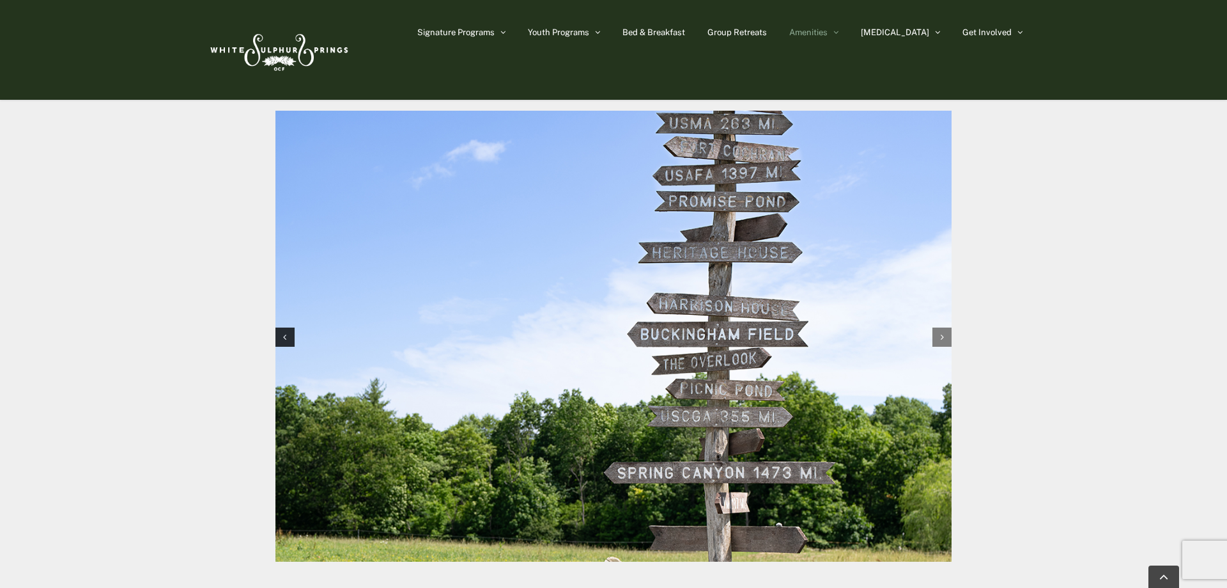
click at [943, 339] on icon "Next slide" at bounding box center [942, 336] width 3 height 9
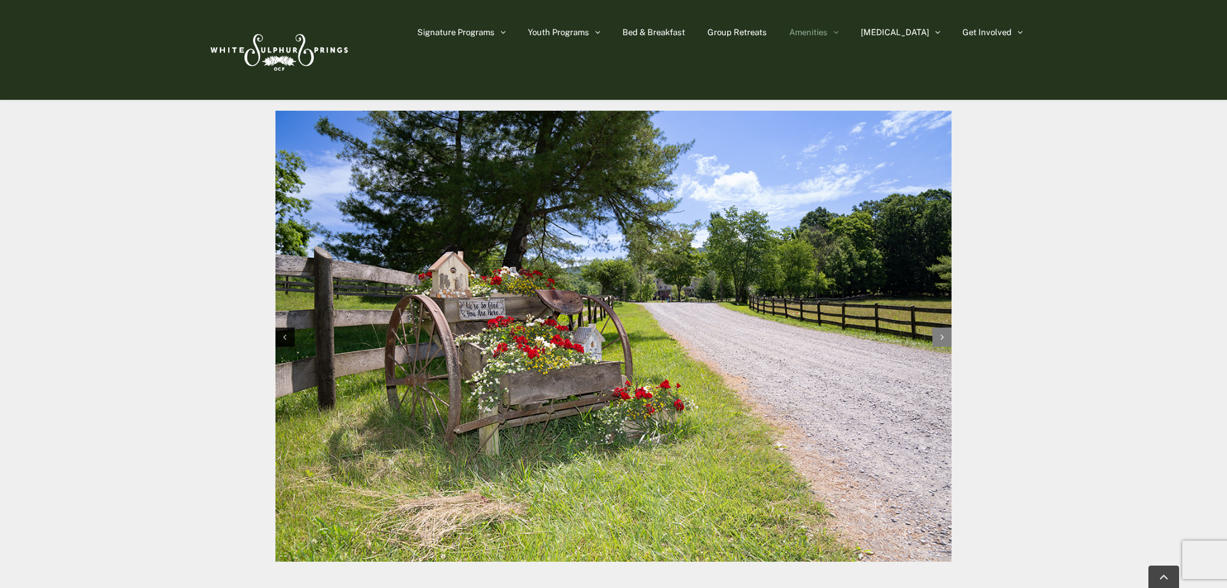
click at [943, 339] on icon "Next slide" at bounding box center [942, 336] width 3 height 9
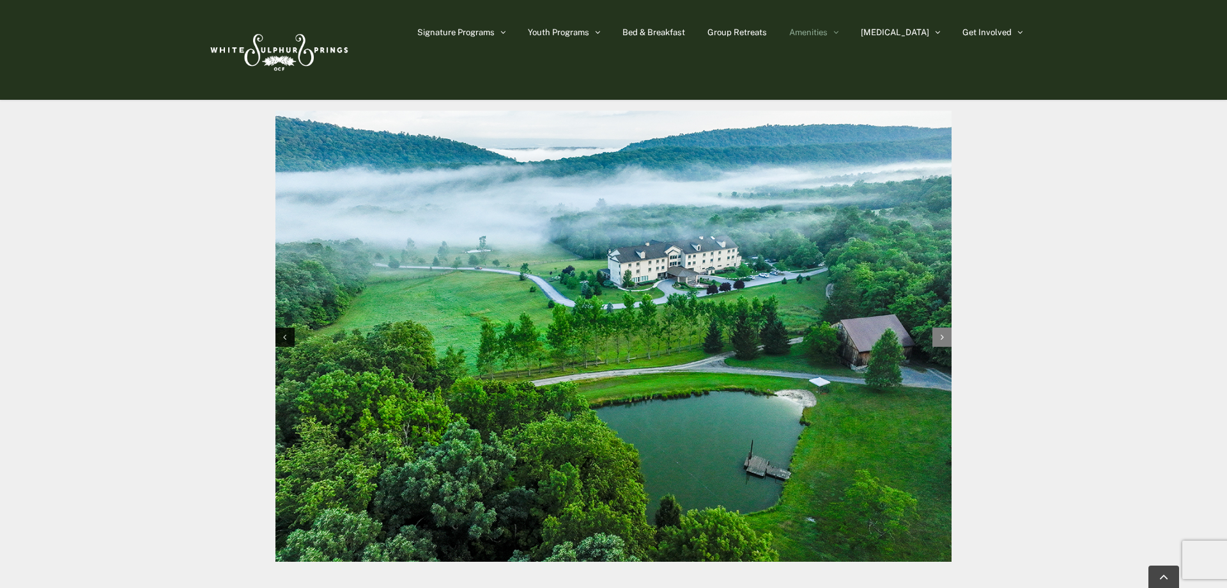
click at [944, 339] on icon "Next slide" at bounding box center [942, 336] width 3 height 9
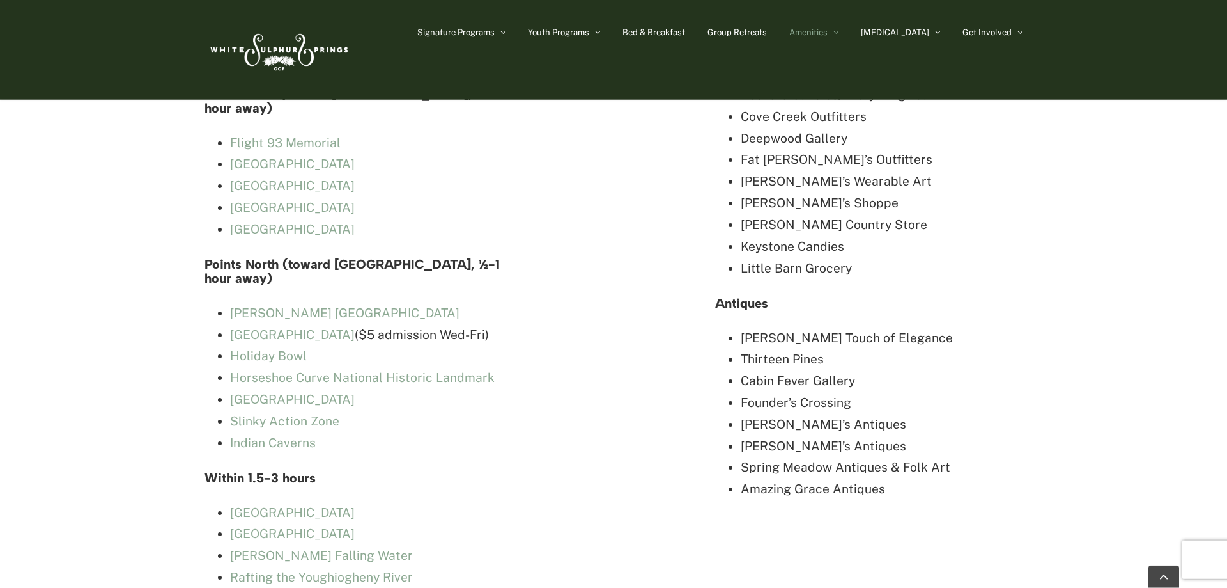
scroll to position [3717, 0]
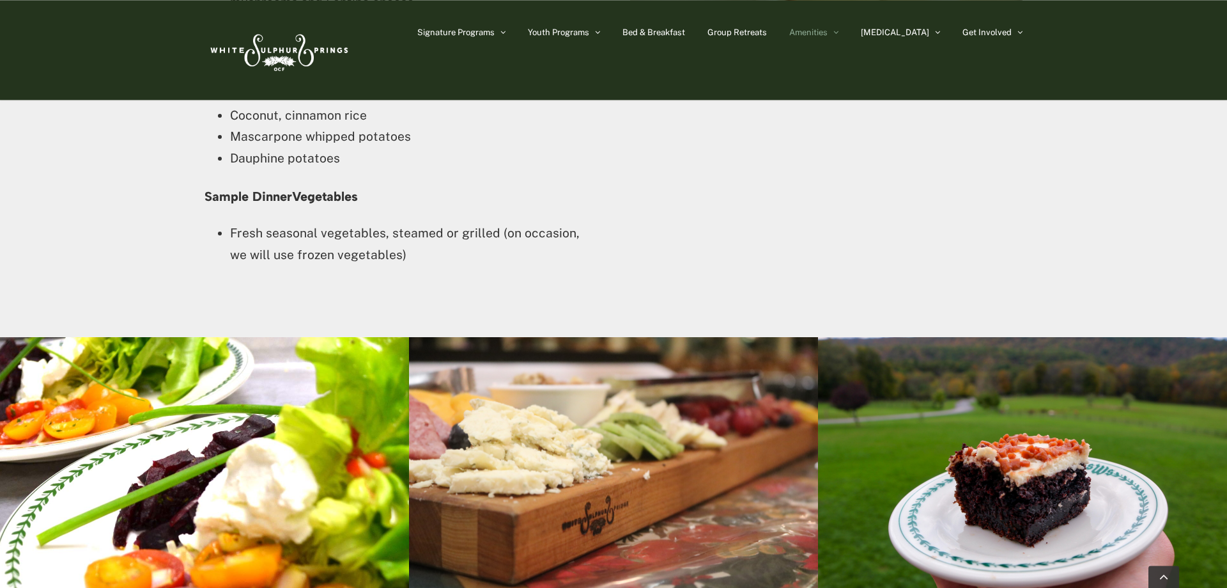
scroll to position [3195, 0]
